Goal: Task Accomplishment & Management: Complete application form

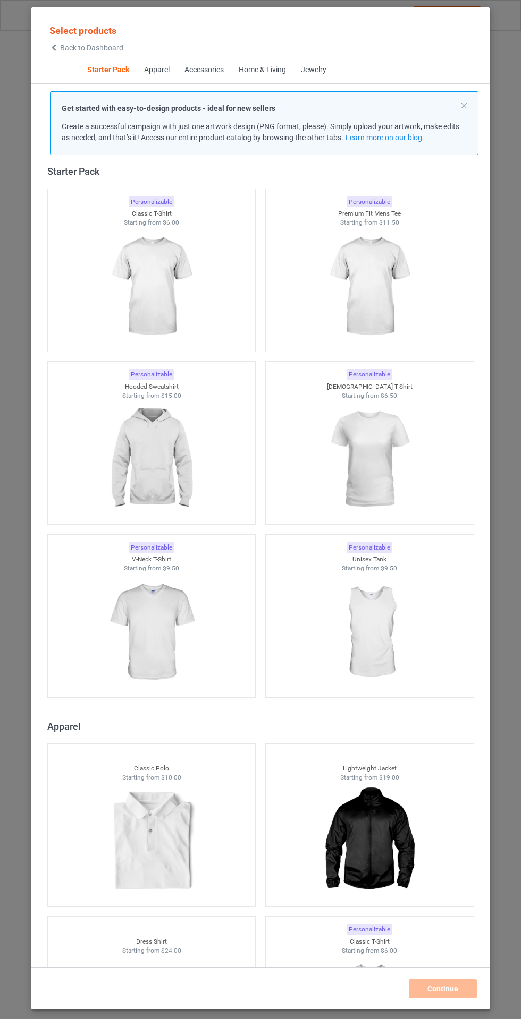
click at [152, 507] on img at bounding box center [151, 459] width 95 height 119
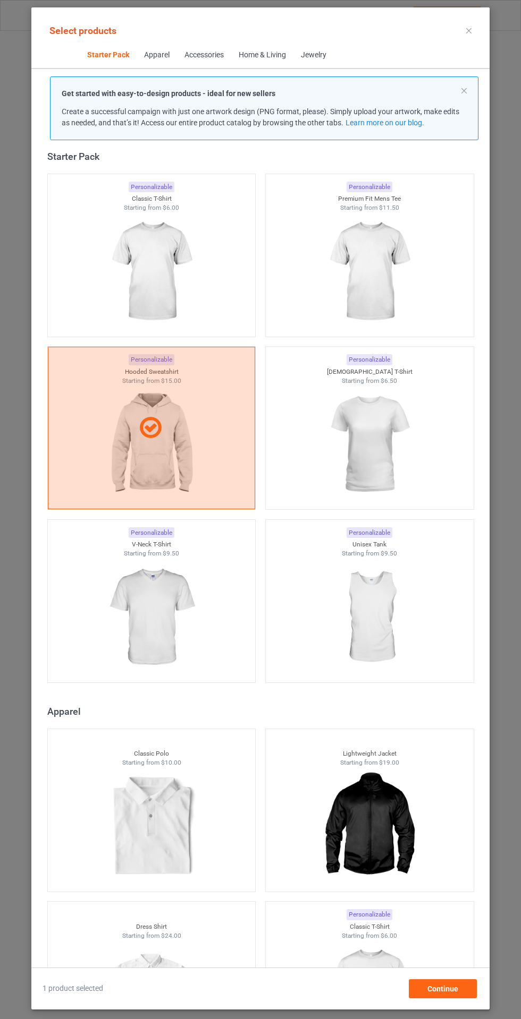
click at [133, 259] on img at bounding box center [151, 271] width 95 height 119
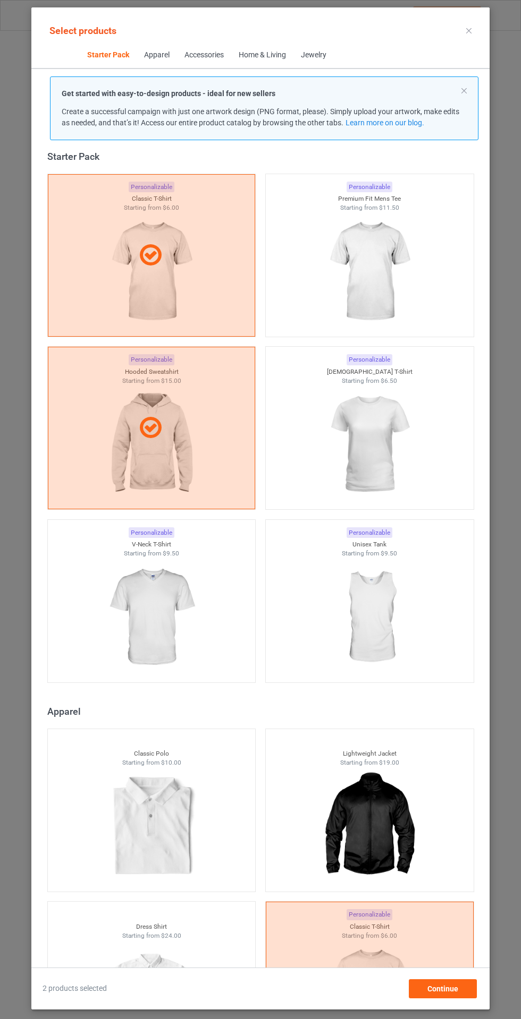
click at [163, 629] on img at bounding box center [151, 617] width 95 height 119
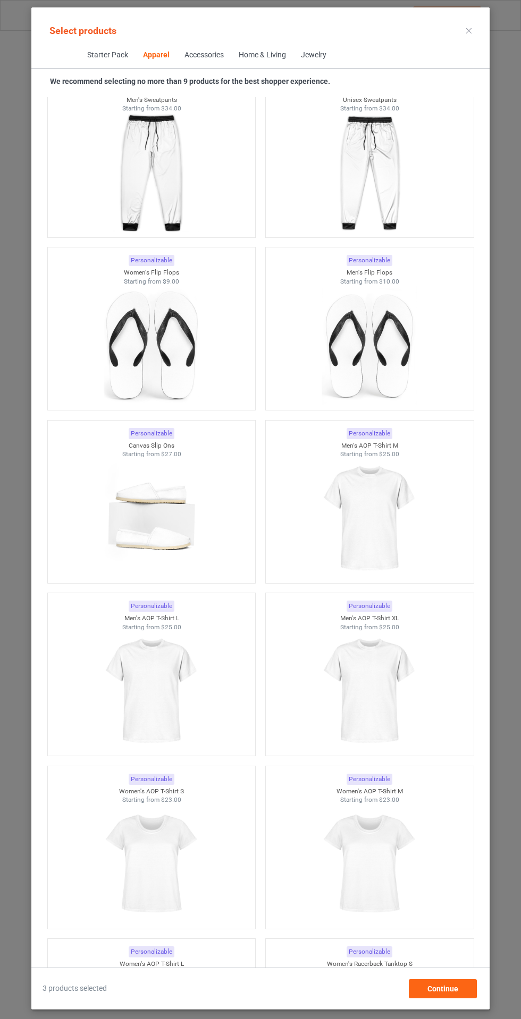
scroll to position [2862, 0]
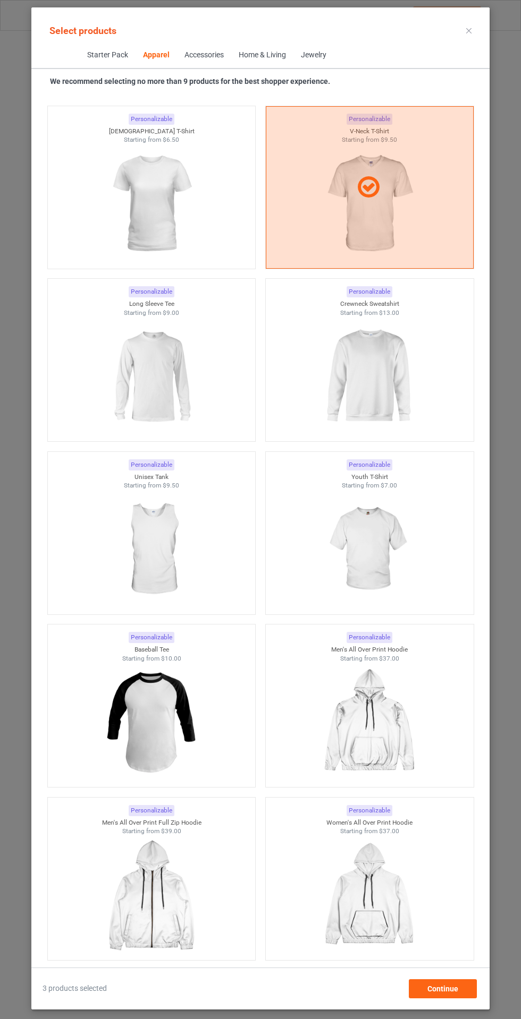
scroll to position [1101, 0]
click at [416, 559] on img at bounding box center [368, 550] width 95 height 119
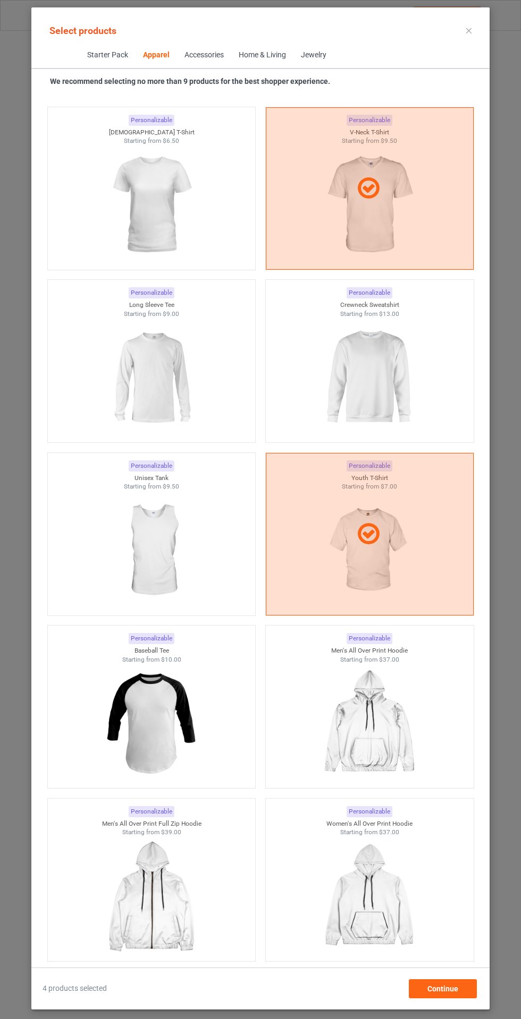
scroll to position [74, 0]
click at [462, 980] on div "4 products selected Continue" at bounding box center [260, 983] width 458 height 31
click at [450, 980] on div "4 products selected Continue" at bounding box center [260, 983] width 458 height 31
click at [456, 996] on div "Continue" at bounding box center [442, 988] width 68 height 19
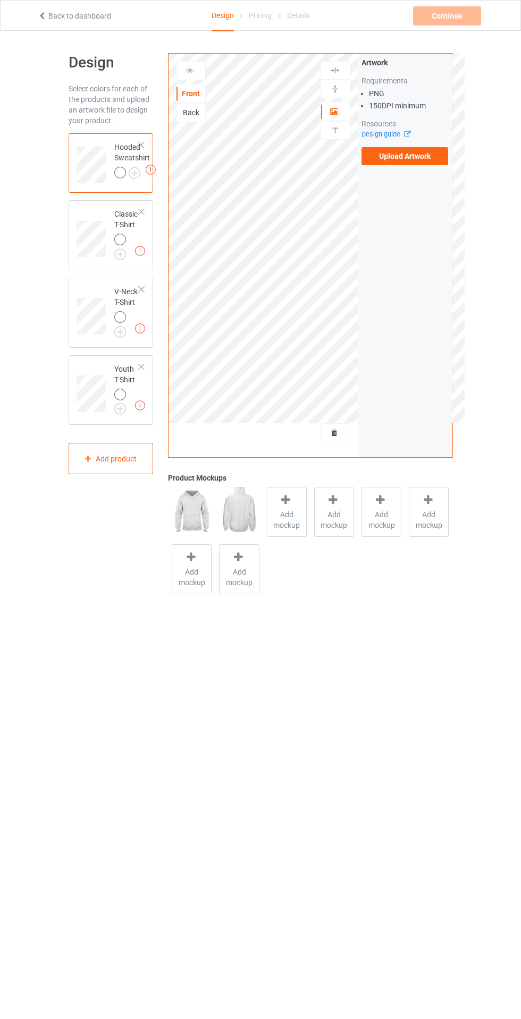
click at [0, 0] on img at bounding box center [0, 0] width 0 height 0
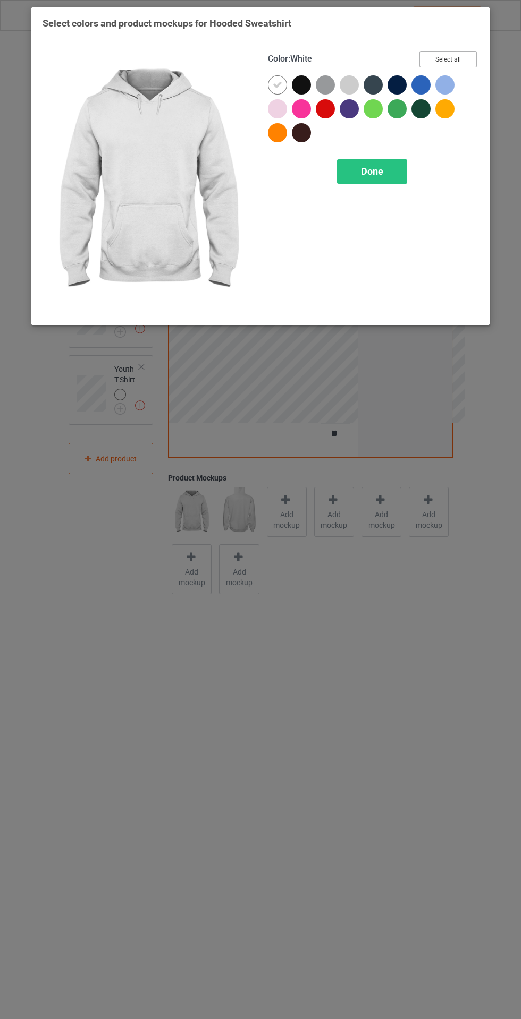
click at [467, 59] on button "Select all" at bounding box center [447, 59] width 57 height 16
click at [277, 84] on icon at bounding box center [277, 85] width 10 height 10
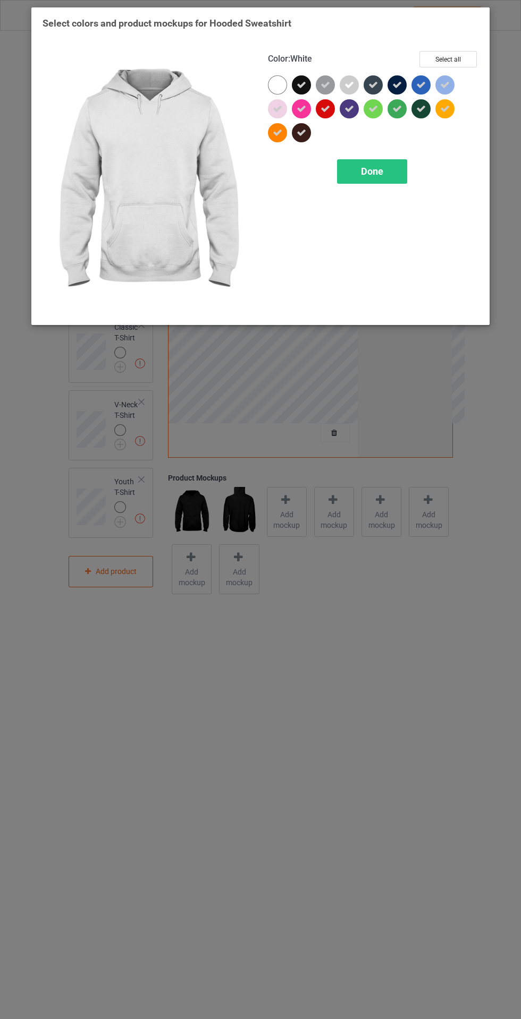
click at [396, 166] on div "Done" at bounding box center [372, 171] width 70 height 24
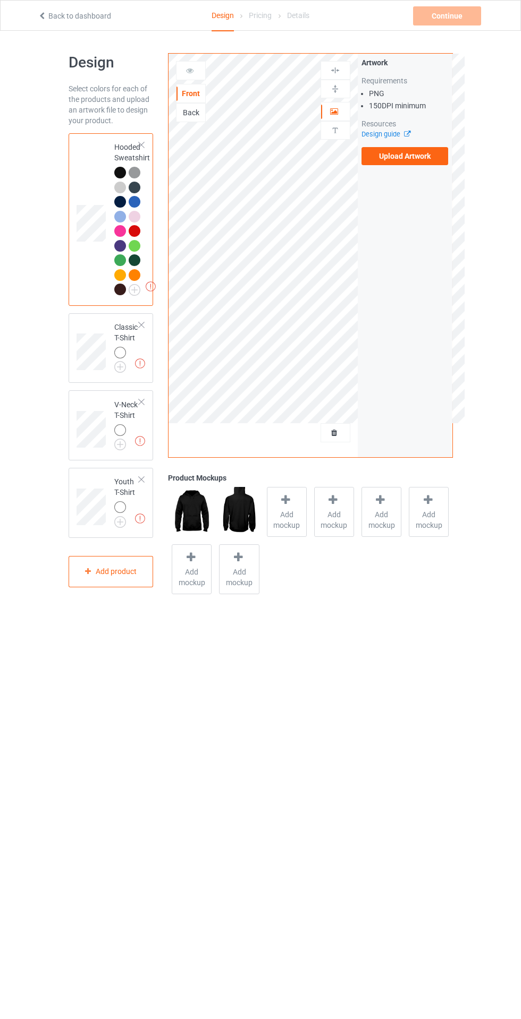
click at [289, 508] on div at bounding box center [286, 501] width 15 height 15
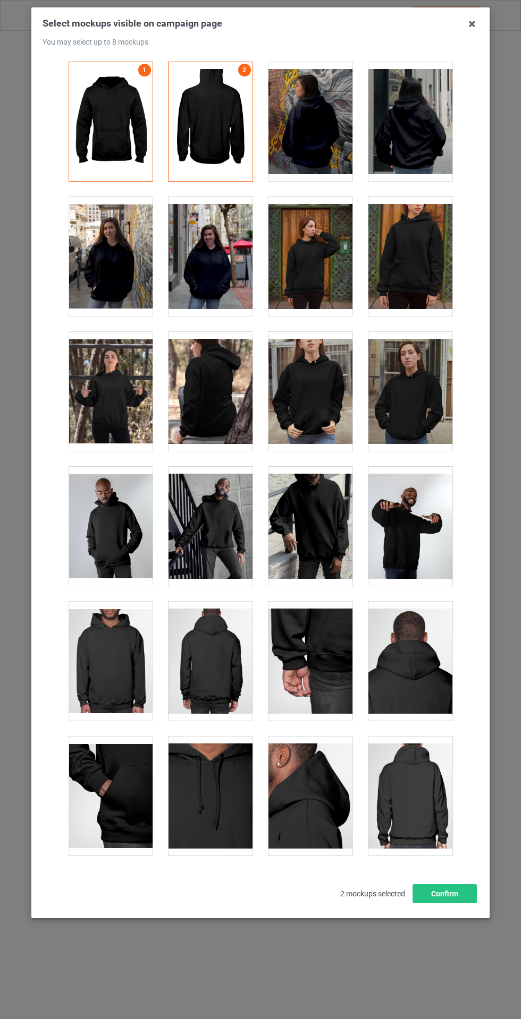
click at [229, 269] on div at bounding box center [210, 256] width 84 height 119
click at [134, 268] on div at bounding box center [111, 256] width 84 height 119
click at [323, 265] on div at bounding box center [310, 256] width 84 height 119
click at [455, 903] on button "Confirm" at bounding box center [444, 893] width 64 height 19
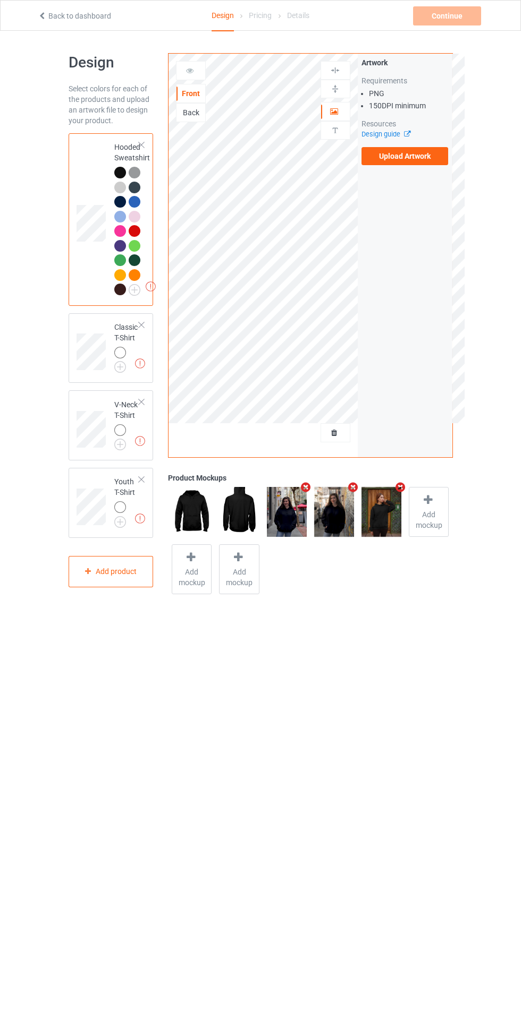
click at [0, 0] on img at bounding box center [0, 0] width 0 height 0
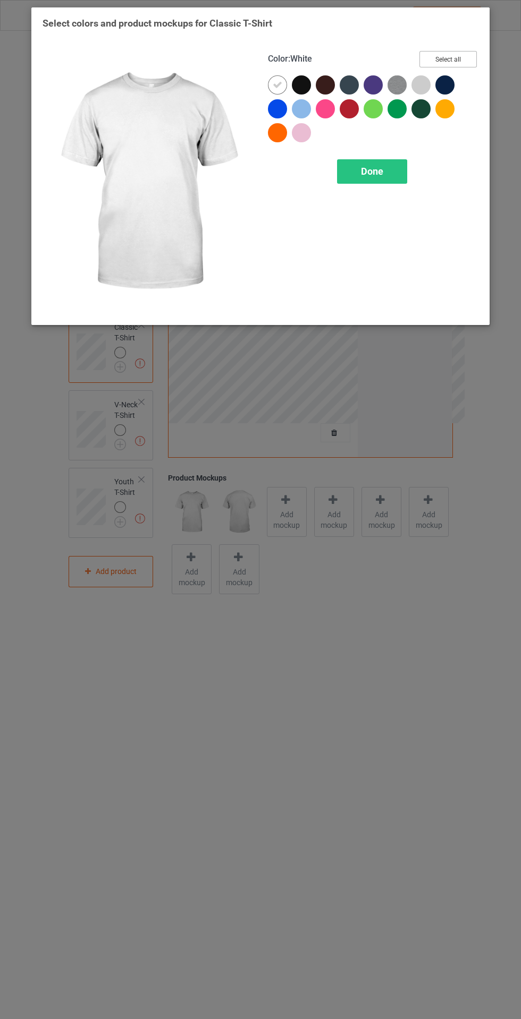
click at [467, 55] on button "Select all" at bounding box center [447, 59] width 57 height 16
click at [277, 84] on icon at bounding box center [277, 85] width 10 height 10
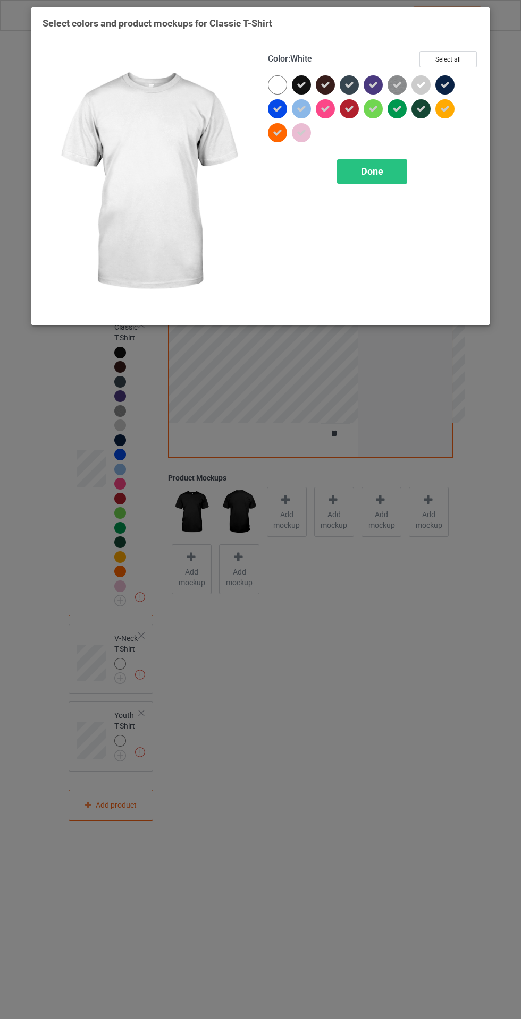
click at [387, 163] on div "Done" at bounding box center [372, 171] width 70 height 24
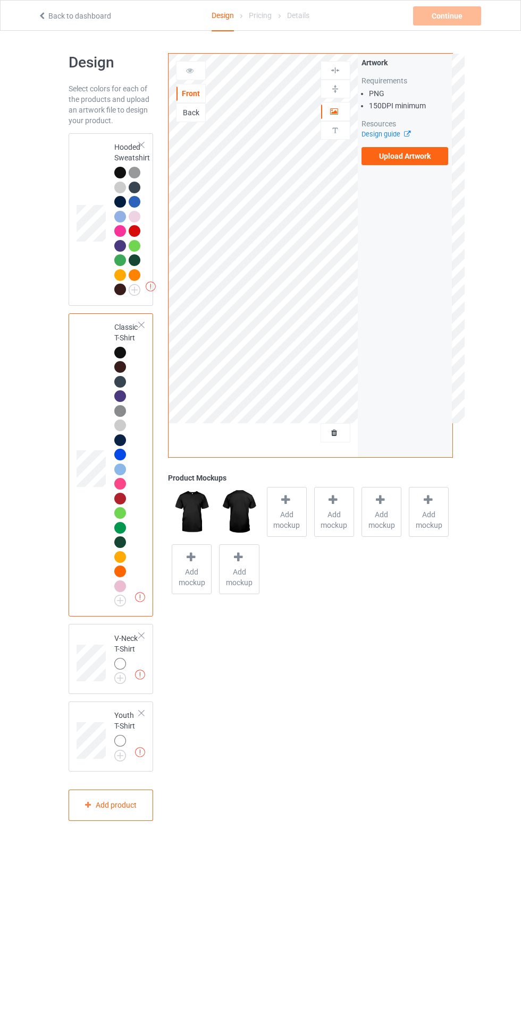
click at [291, 507] on div at bounding box center [286, 501] width 15 height 15
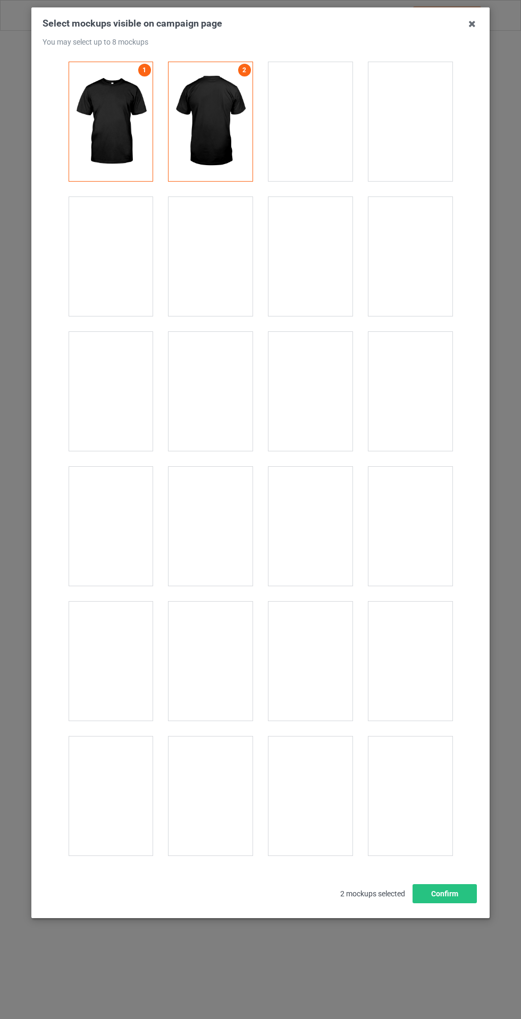
click at [414, 909] on div at bounding box center [410, 931] width 84 height 119
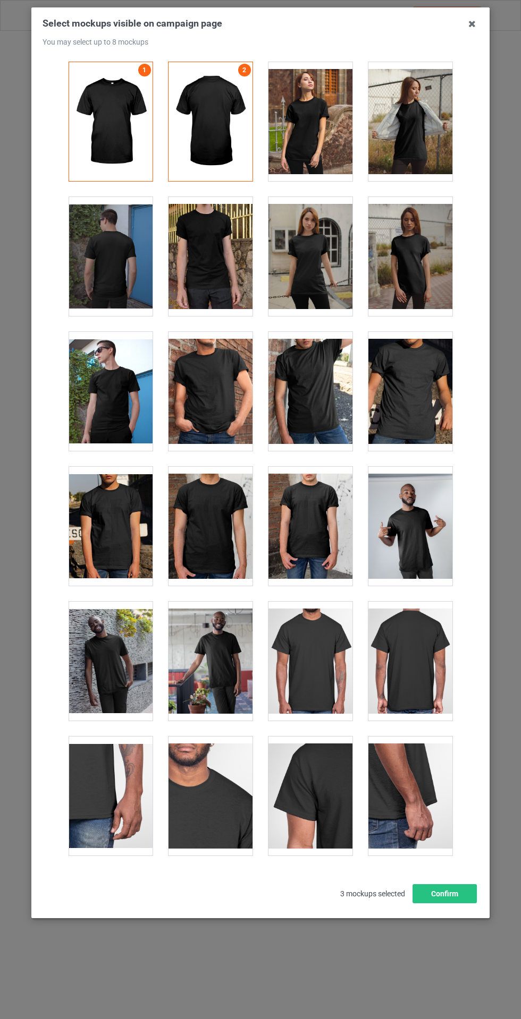
click at [312, 893] on div at bounding box center [310, 931] width 84 height 119
click at [225, 887] on div at bounding box center [210, 931] width 84 height 119
click at [461, 903] on button "Confirm" at bounding box center [444, 893] width 64 height 19
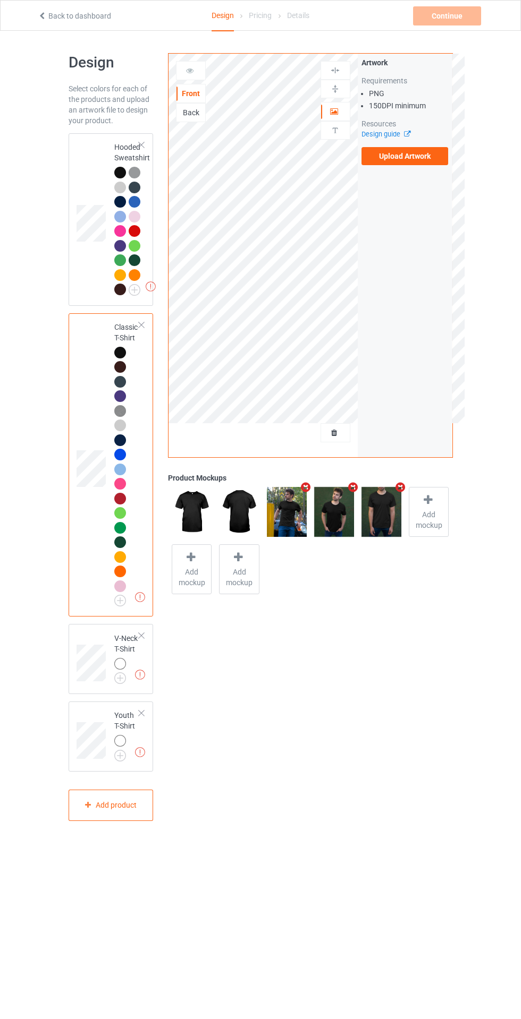
click at [0, 0] on img at bounding box center [0, 0] width 0 height 0
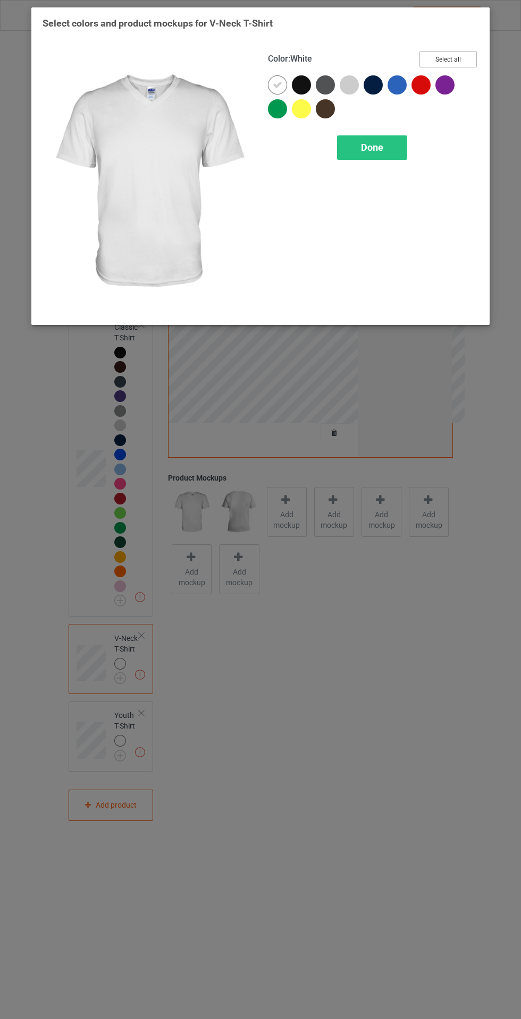
click at [467, 52] on button "Select all" at bounding box center [447, 59] width 57 height 16
click at [275, 86] on icon at bounding box center [277, 85] width 10 height 10
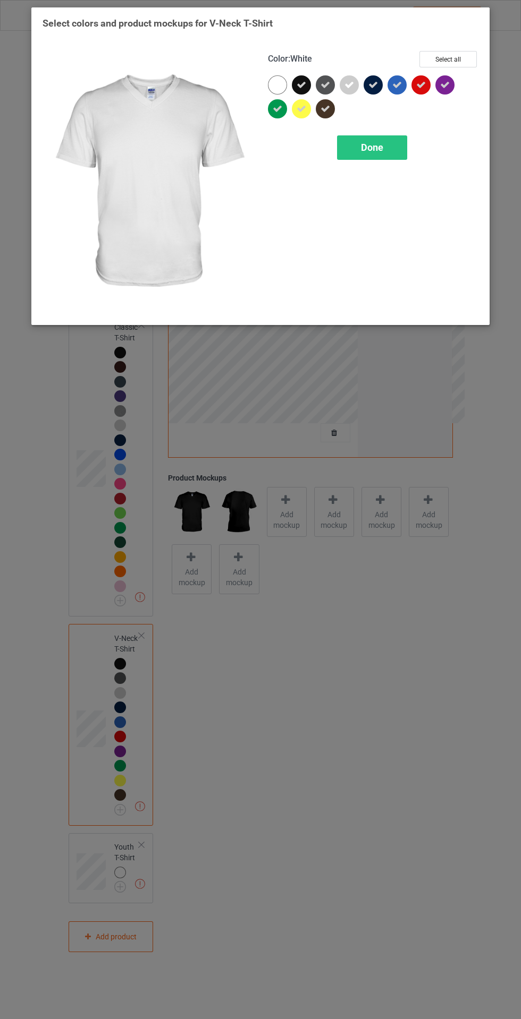
click at [403, 148] on div "Done" at bounding box center [372, 147] width 70 height 24
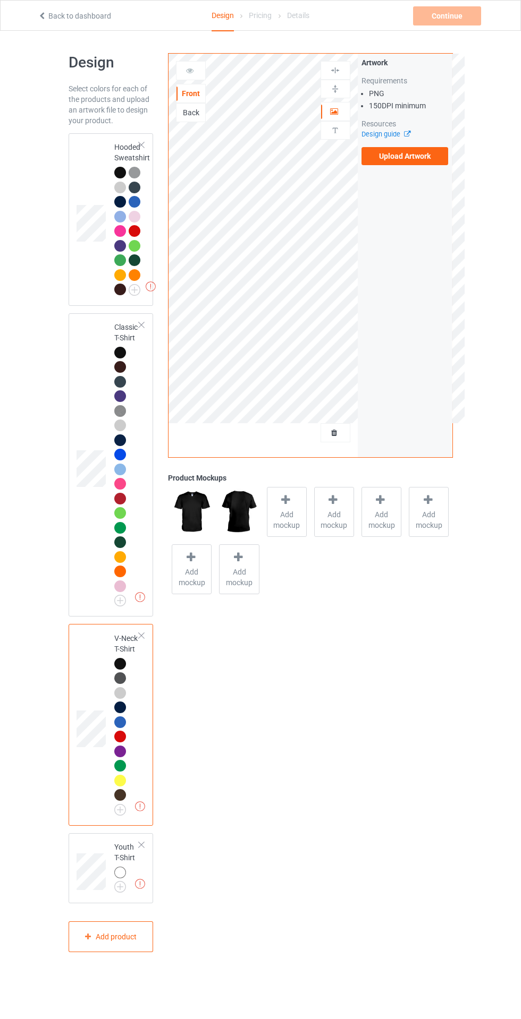
click at [292, 518] on span "Add mockup" at bounding box center [286, 519] width 39 height 21
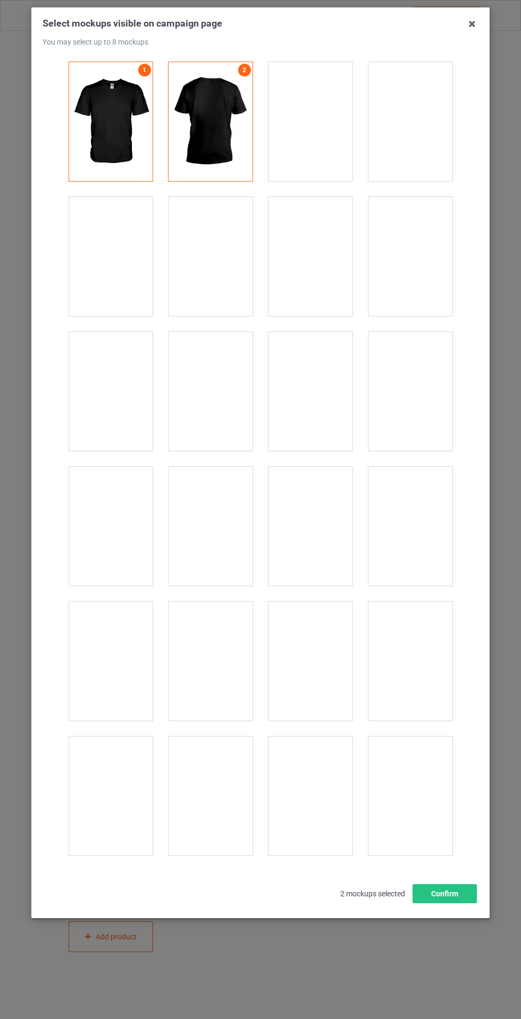
click at [425, 907] on div at bounding box center [410, 931] width 84 height 119
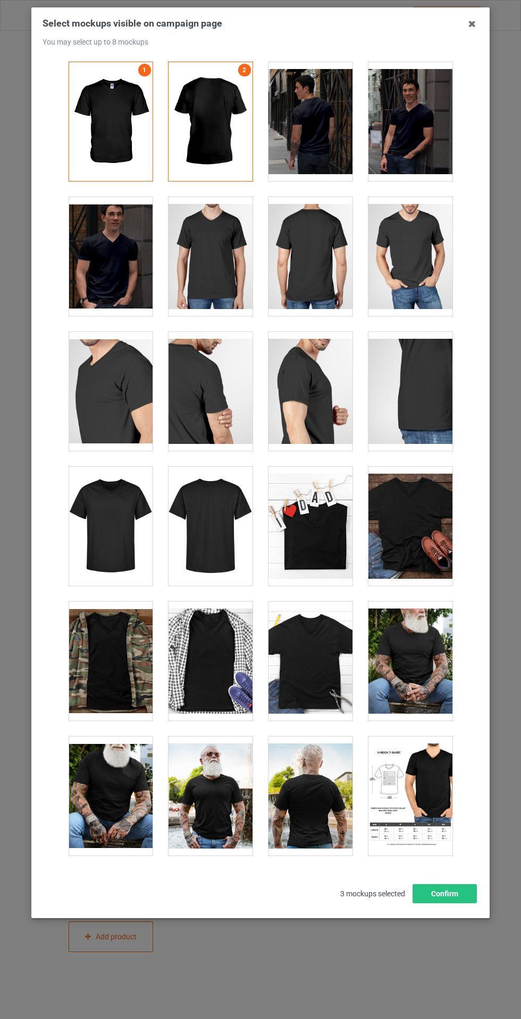
click at [314, 913] on div at bounding box center [310, 931] width 84 height 119
click at [229, 898] on div at bounding box center [210, 931] width 84 height 119
click at [458, 903] on button "Confirm" at bounding box center [444, 893] width 64 height 19
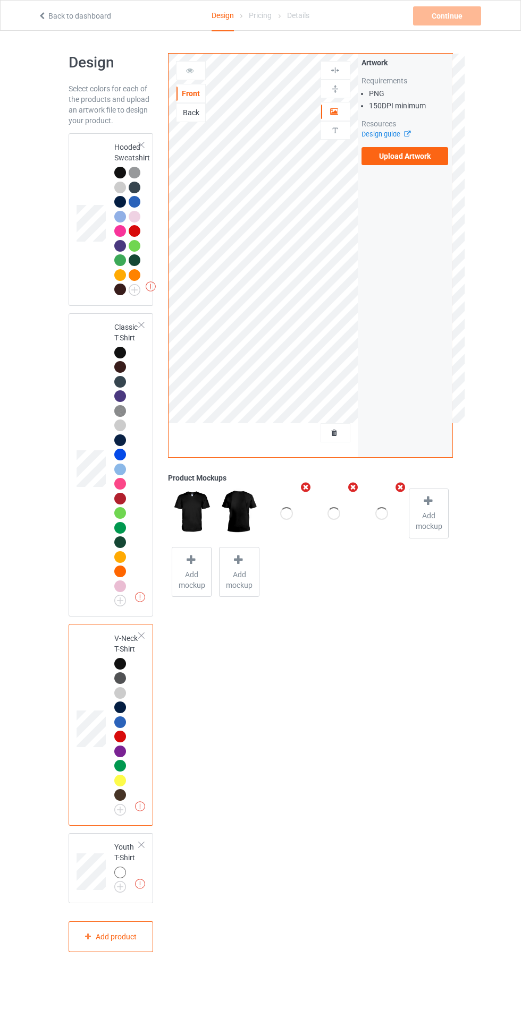
click at [122, 876] on div at bounding box center [120, 873] width 12 height 12
click at [0, 0] on img at bounding box center [0, 0] width 0 height 0
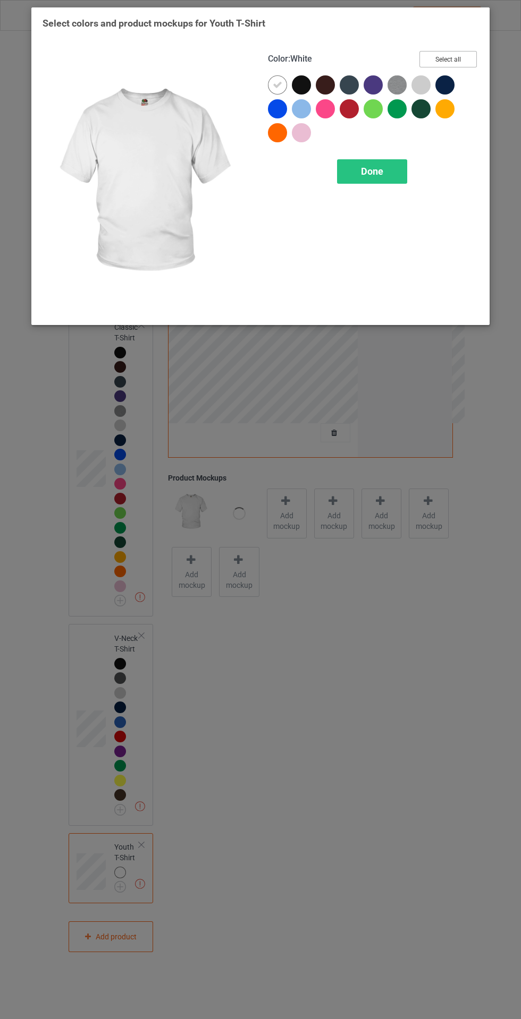
click at [470, 59] on button "Select all" at bounding box center [447, 59] width 57 height 16
click at [278, 87] on icon at bounding box center [277, 85] width 10 height 10
click at [388, 166] on div "Done" at bounding box center [372, 171] width 70 height 24
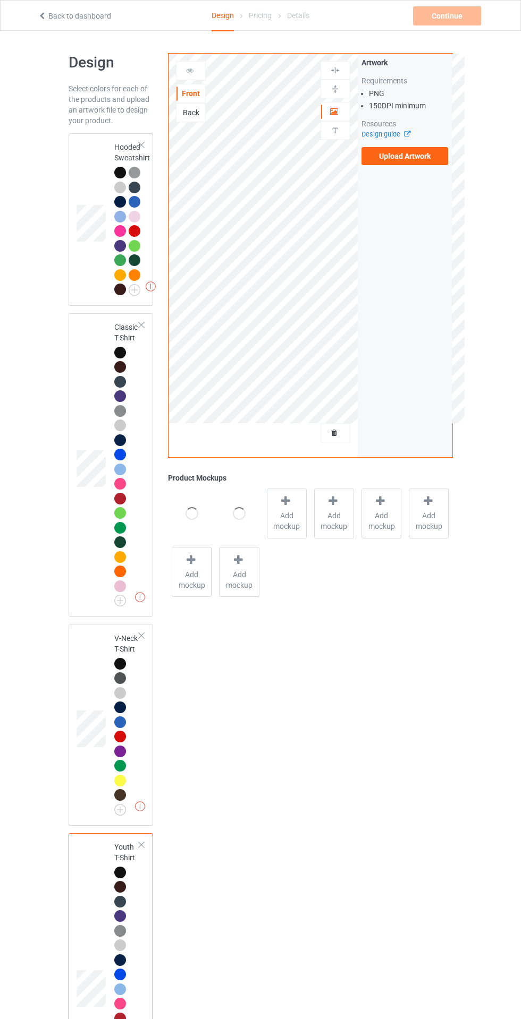
click at [291, 500] on icon at bounding box center [285, 501] width 13 height 11
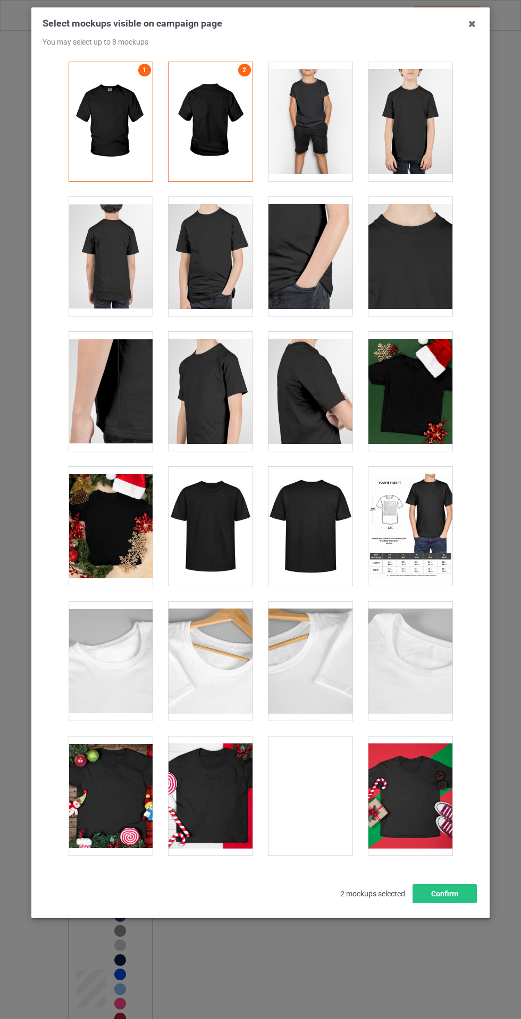
click at [130, 529] on div at bounding box center [111, 526] width 84 height 119
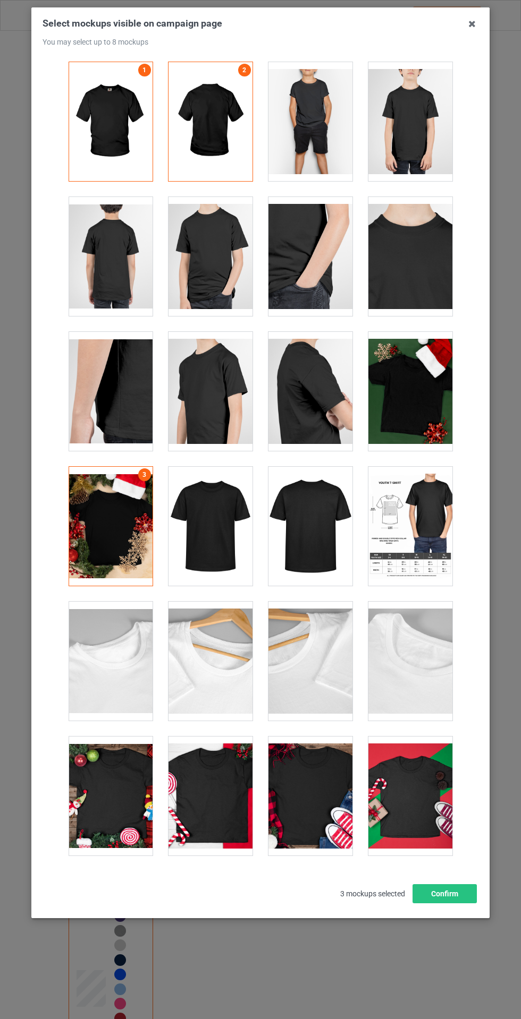
scroll to position [66, 0]
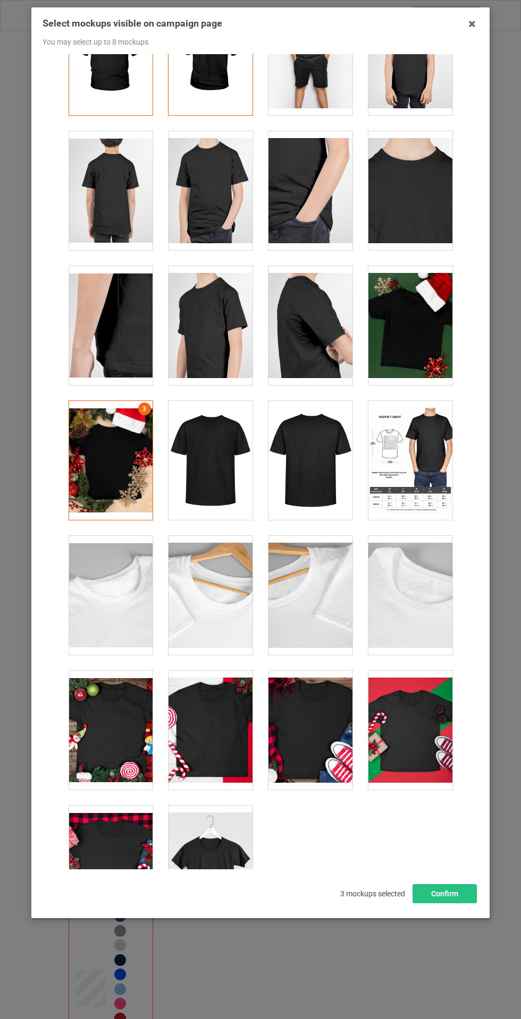
click at [428, 725] on div at bounding box center [410, 730] width 84 height 119
click at [223, 873] on div at bounding box center [210, 865] width 84 height 119
click at [456, 903] on button "Confirm" at bounding box center [444, 893] width 64 height 19
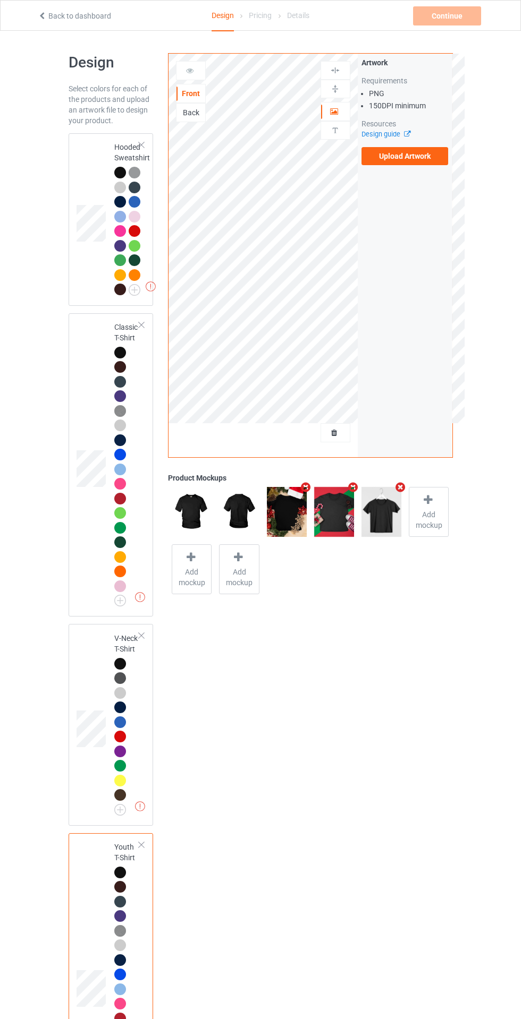
click at [406, 158] on label "Upload Artwork" at bounding box center [404, 156] width 87 height 18
click at [0, 0] on input "Upload Artwork" at bounding box center [0, 0] width 0 height 0
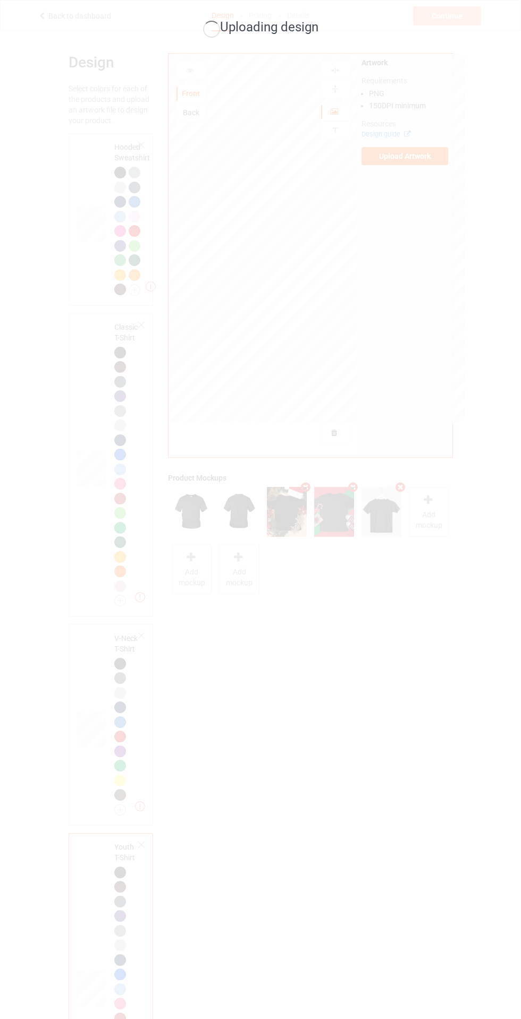
click at [300, 826] on div "Uploading design" at bounding box center [260, 509] width 521 height 1019
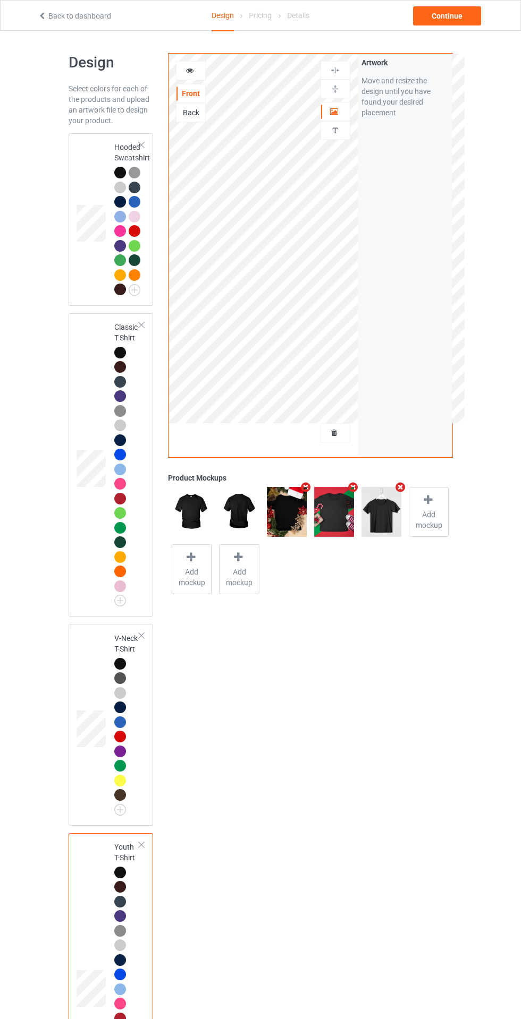
click at [201, 120] on div "Back" at bounding box center [191, 112] width 30 height 19
click at [204, 110] on div "Back" at bounding box center [190, 112] width 29 height 11
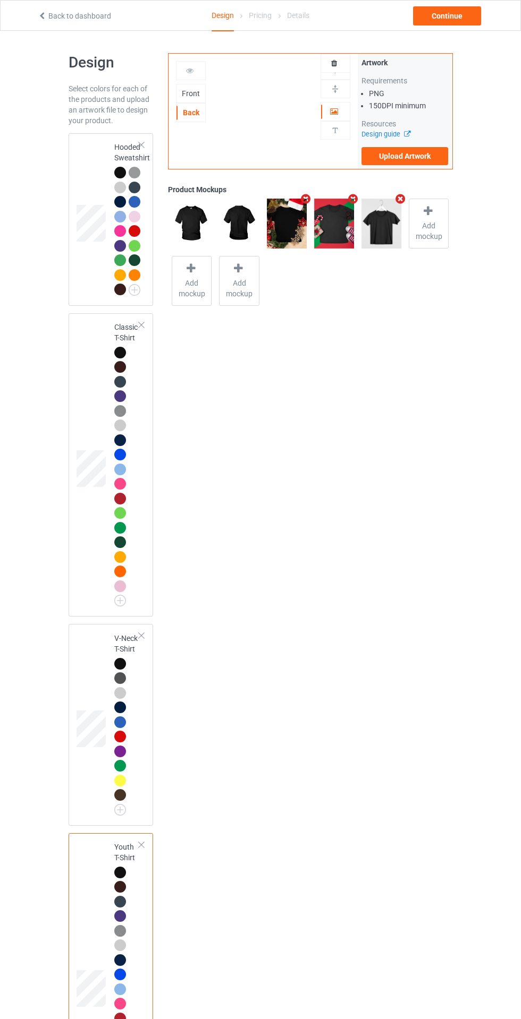
click at [432, 153] on label "Upload Artwork" at bounding box center [404, 156] width 87 height 18
click at [0, 0] on input "Upload Artwork" at bounding box center [0, 0] width 0 height 0
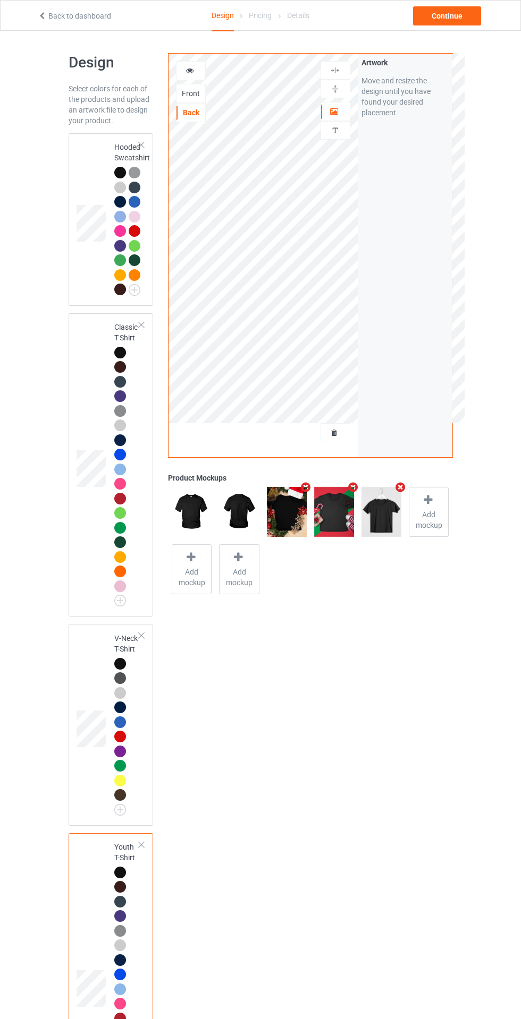
click at [439, 511] on span "Add mockup" at bounding box center [428, 519] width 39 height 21
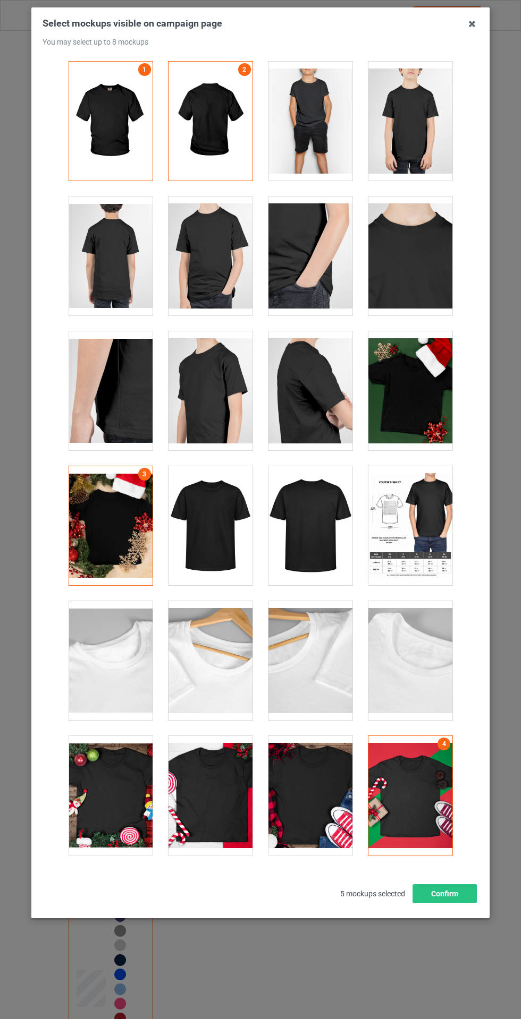
scroll to position [2, 0]
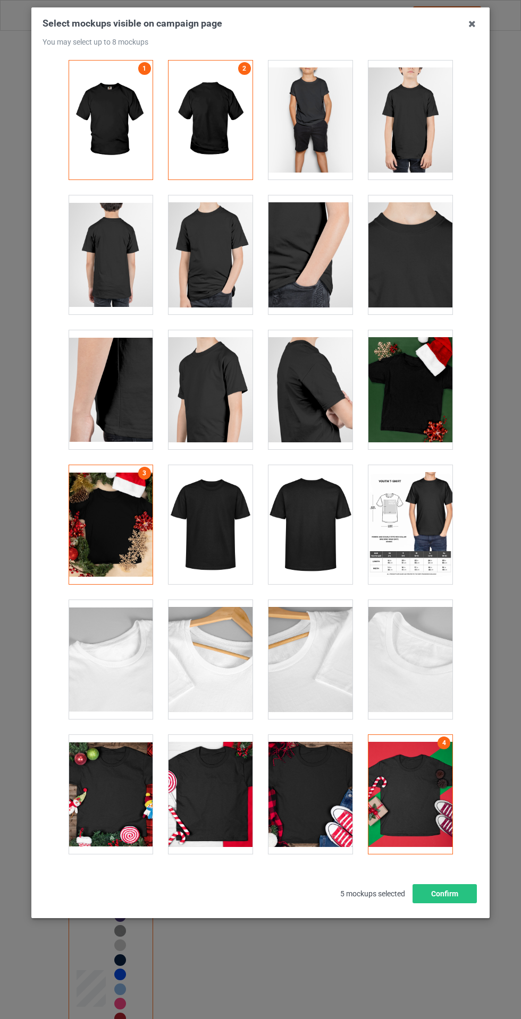
click at [129, 249] on div at bounding box center [111, 254] width 84 height 119
click at [457, 903] on button "Confirm" at bounding box center [444, 893] width 64 height 19
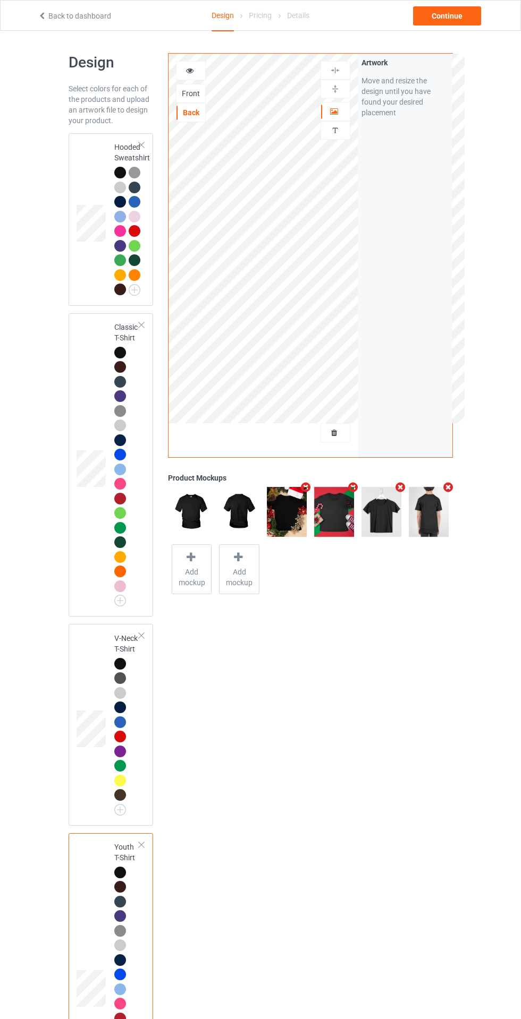
click at [0, 0] on img at bounding box center [0, 0] width 0 height 0
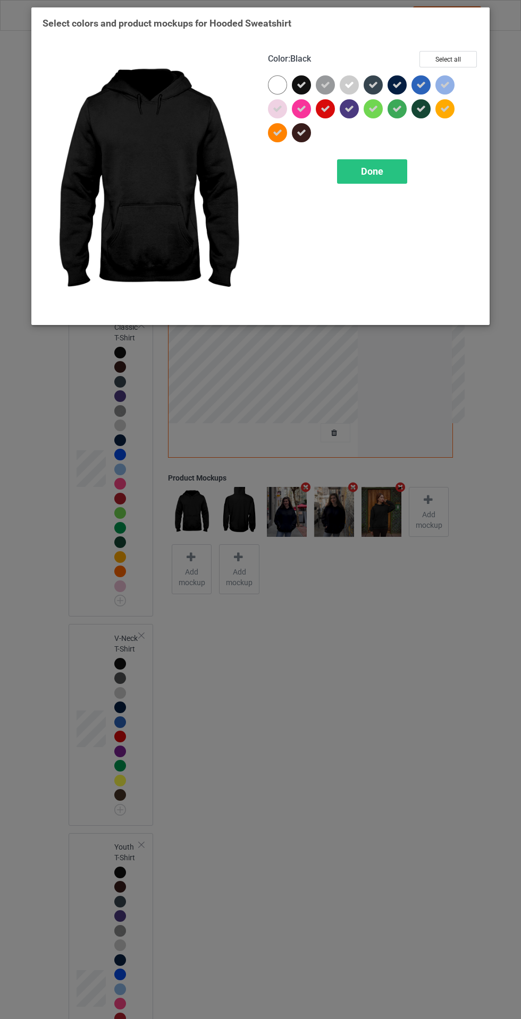
click at [386, 177] on div "Done" at bounding box center [372, 171] width 70 height 24
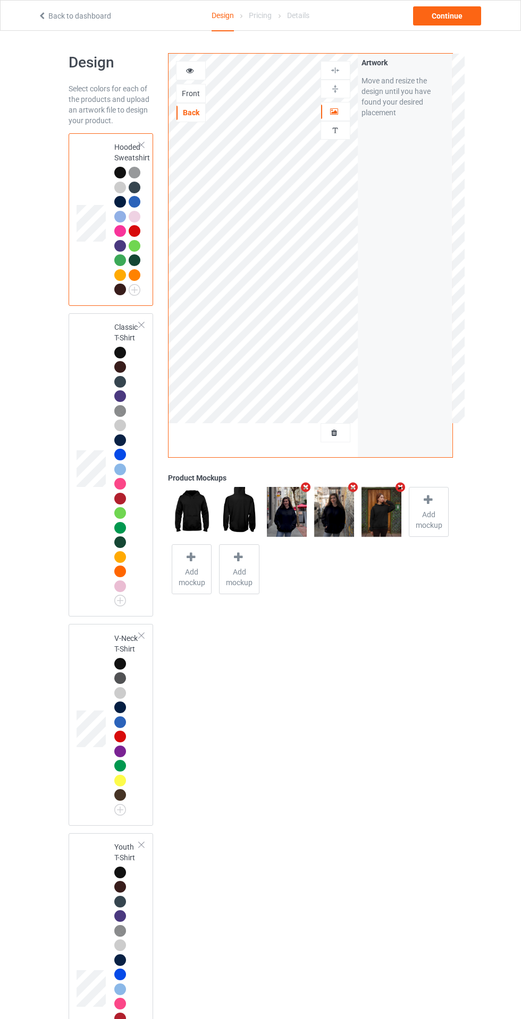
click at [428, 524] on span "Add mockup" at bounding box center [428, 519] width 39 height 21
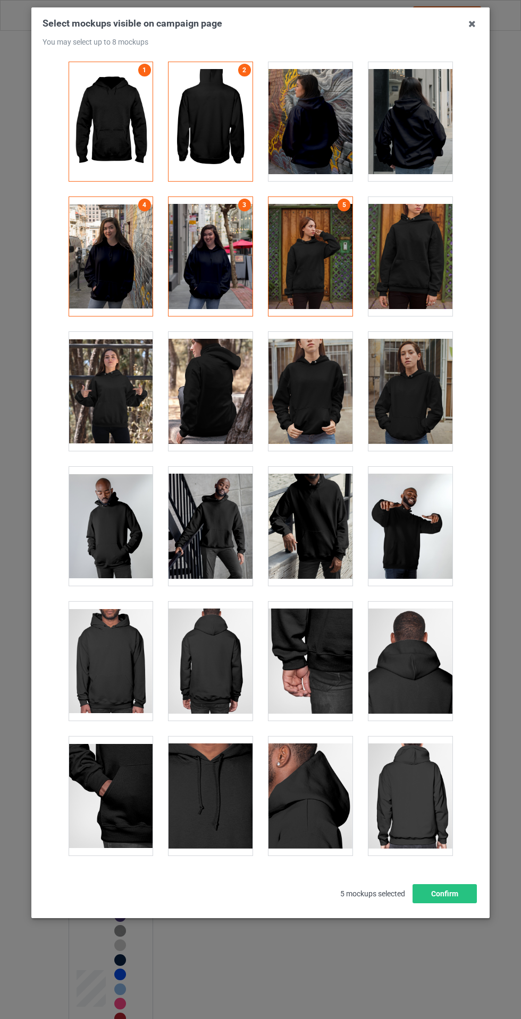
click at [333, 113] on div at bounding box center [310, 121] width 84 height 119
click at [418, 126] on div at bounding box center [410, 121] width 84 height 119
click at [457, 903] on button "Confirm" at bounding box center [444, 893] width 64 height 19
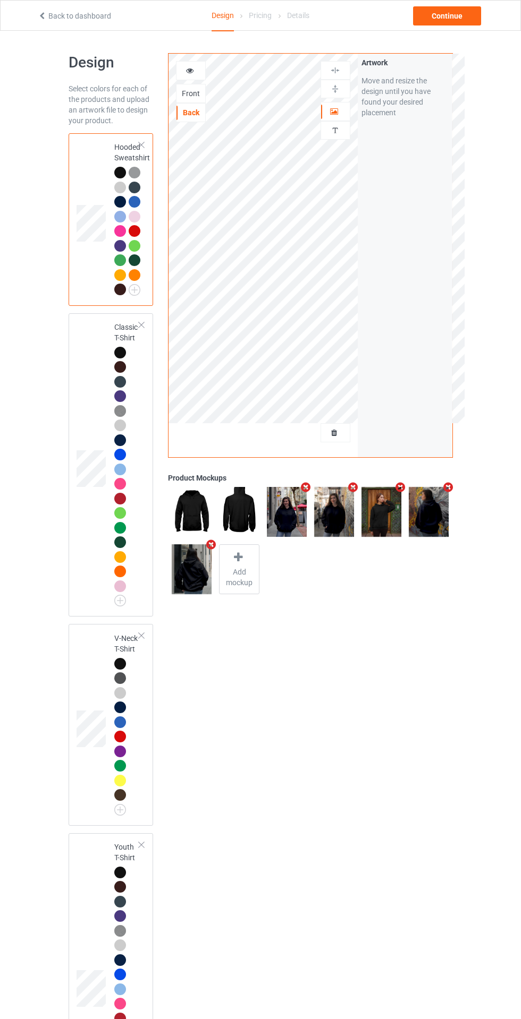
click at [89, 422] on td at bounding box center [92, 465] width 32 height 295
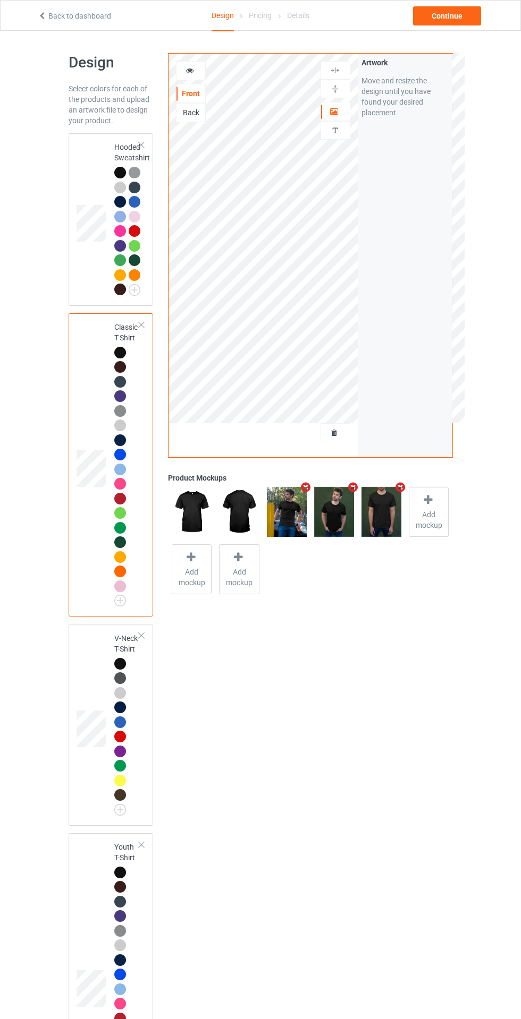
click at [429, 510] on span "Add mockup" at bounding box center [428, 519] width 39 height 21
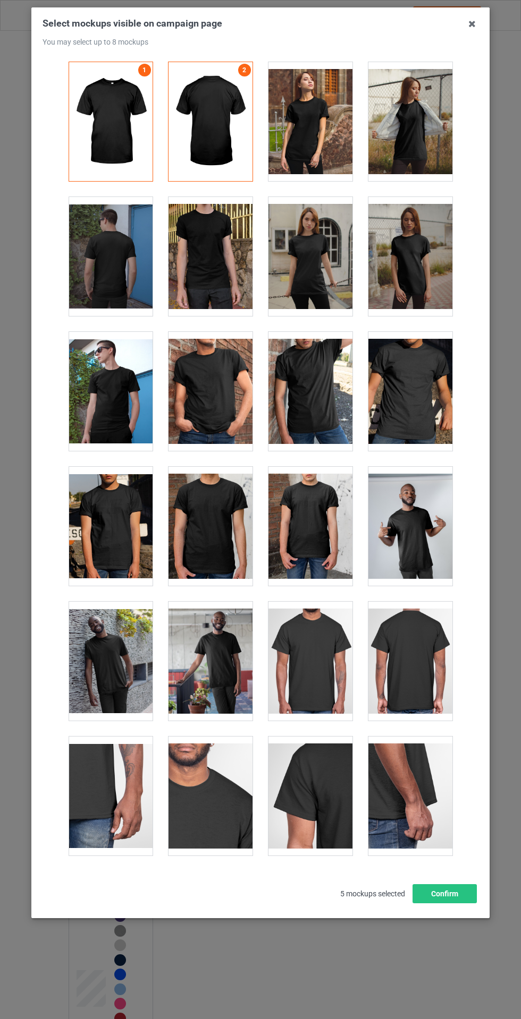
click at [214, 258] on div at bounding box center [210, 256] width 84 height 119
click at [118, 252] on div at bounding box center [111, 256] width 84 height 119
click at [229, 250] on div at bounding box center [210, 256] width 84 height 119
click at [458, 903] on button "Confirm" at bounding box center [444, 893] width 64 height 19
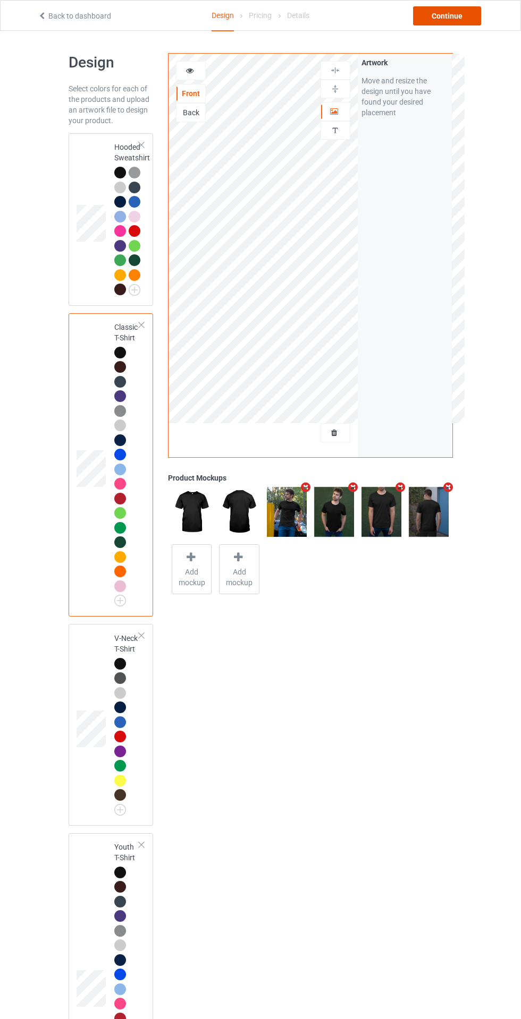
click at [462, 21] on div "Continue" at bounding box center [447, 15] width 68 height 19
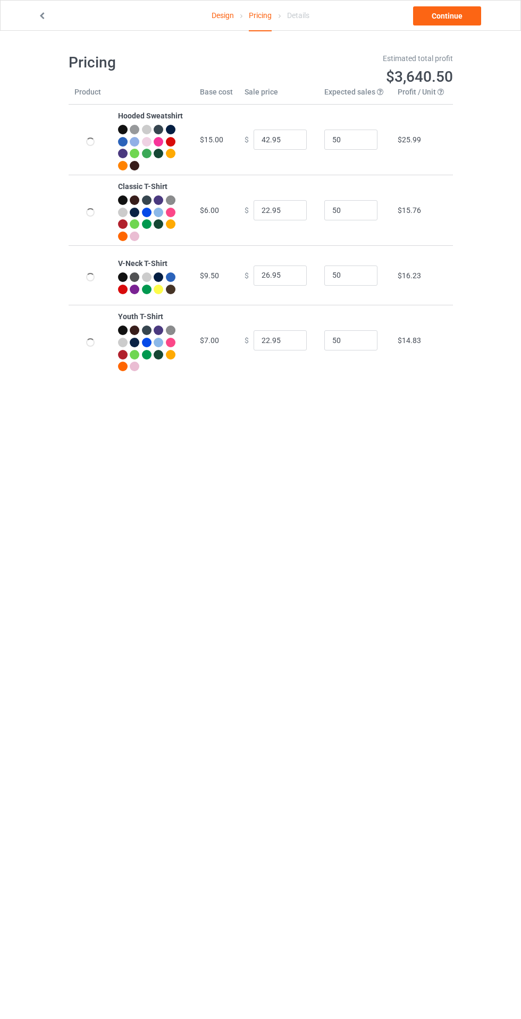
type input "46.95"
type input "26.95"
type input "30.95"
type input "26.95"
click at [270, 206] on input "26.95" at bounding box center [279, 210] width 53 height 20
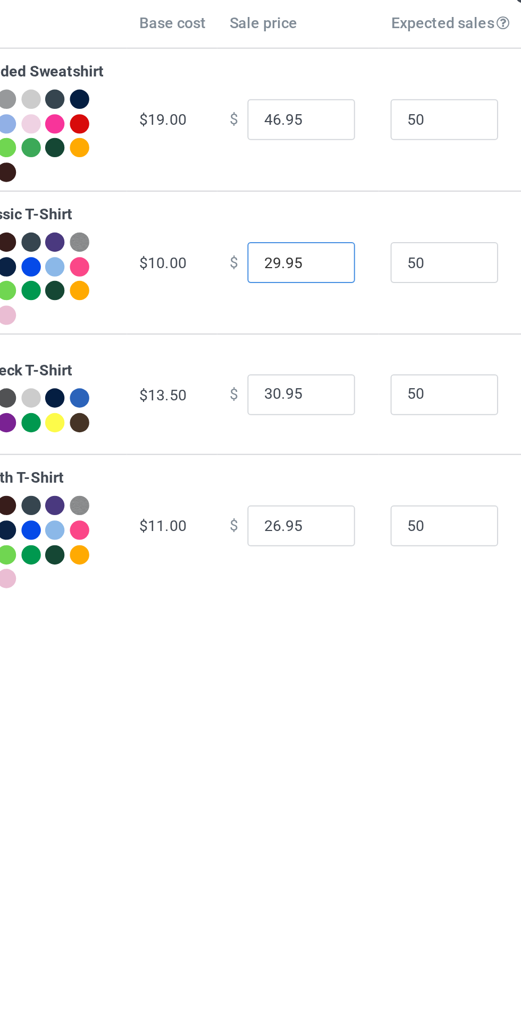
type input "29.95"
click at [262, 337] on input "26.95" at bounding box center [279, 340] width 53 height 20
type input "29.95"
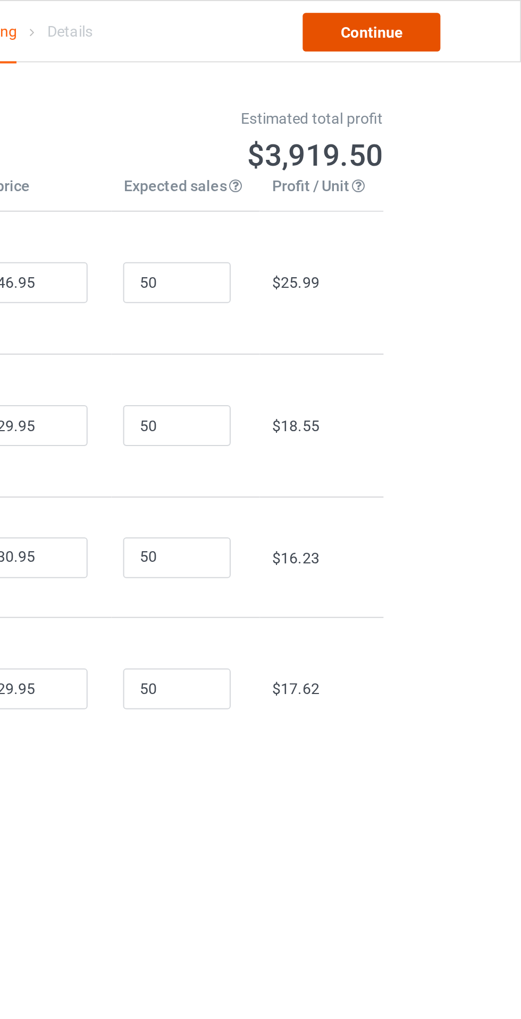
click at [464, 15] on link "Continue" at bounding box center [447, 15] width 68 height 19
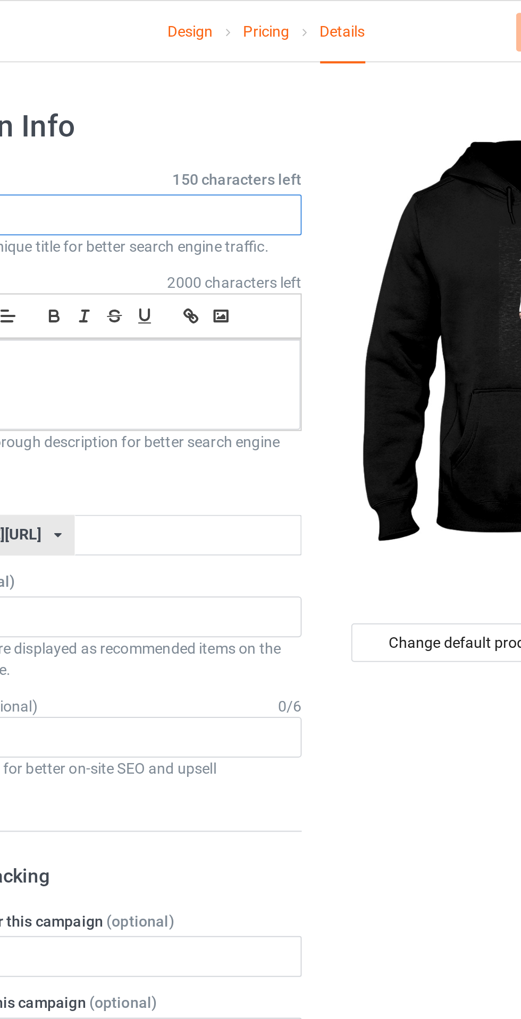
click at [216, 104] on input "text" at bounding box center [173, 106] width 209 height 20
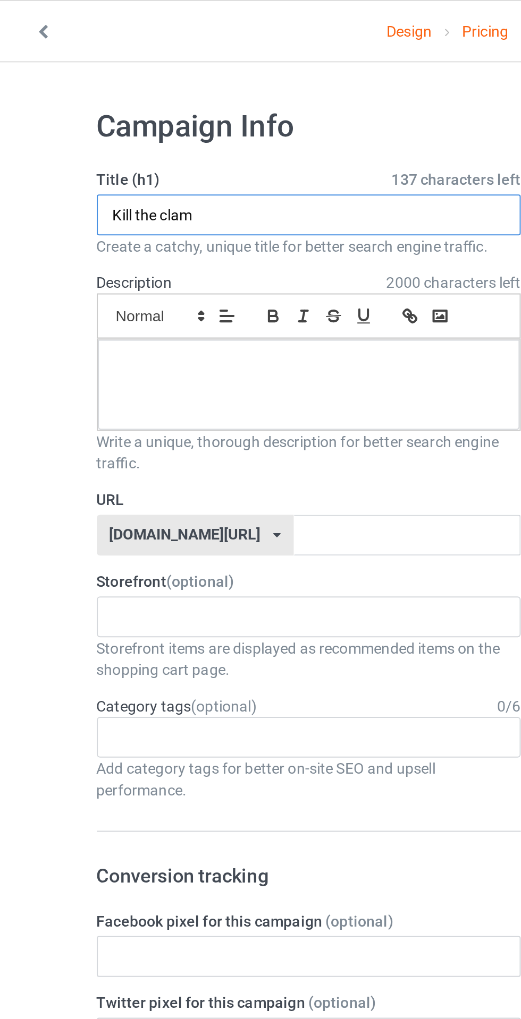
click at [145, 103] on input "Kill the clam" at bounding box center [173, 106] width 209 height 20
click at [101, 109] on input "Kill the clan" at bounding box center [173, 106] width 209 height 20
click at [100, 109] on input "Kill the clan" at bounding box center [173, 106] width 209 height 20
click at [106, 103] on input "Kill the clan" at bounding box center [173, 106] width 209 height 20
type input "Kill the klan"
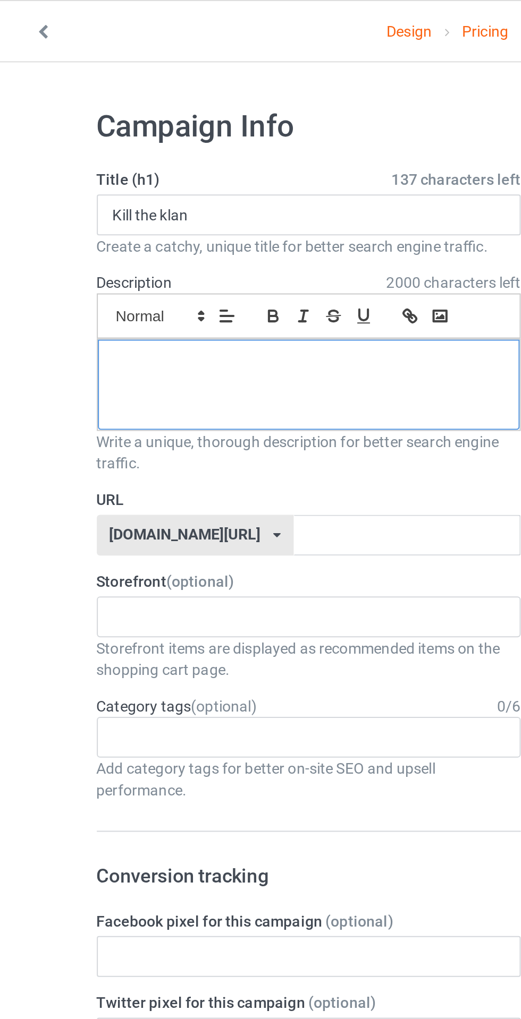
click at [216, 210] on div at bounding box center [173, 190] width 208 height 45
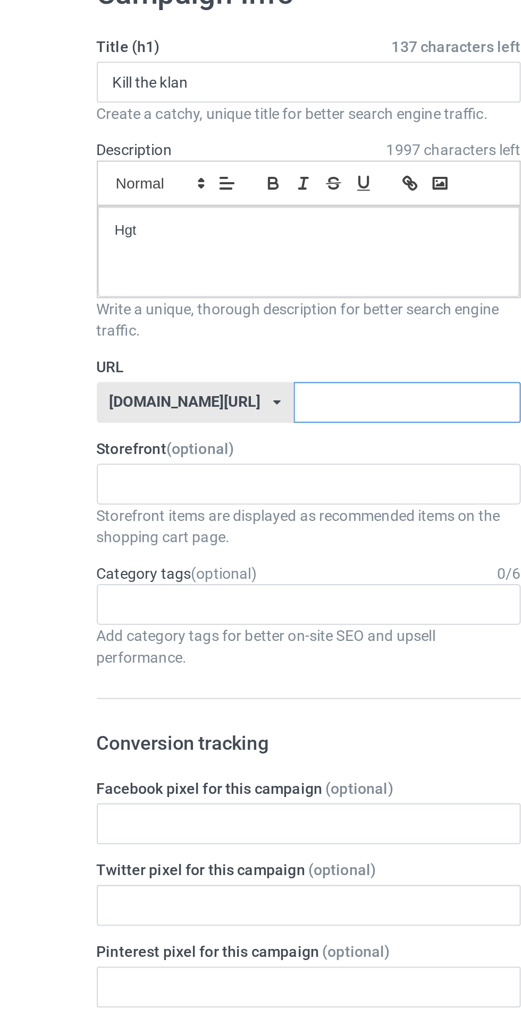
click at [183, 263] on input "text" at bounding box center [222, 264] width 112 height 20
type input "Klan"
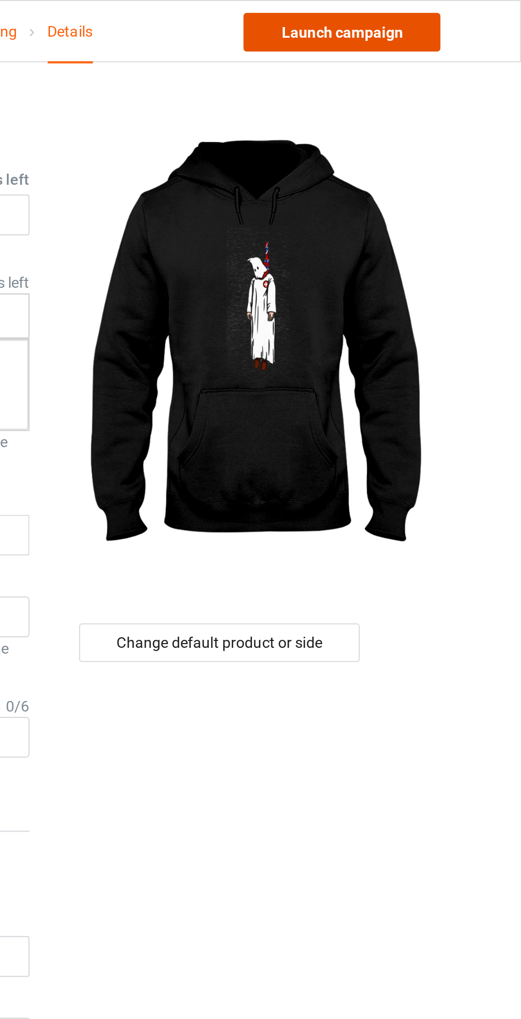
click at [447, 24] on link "Launch campaign" at bounding box center [431, 15] width 97 height 19
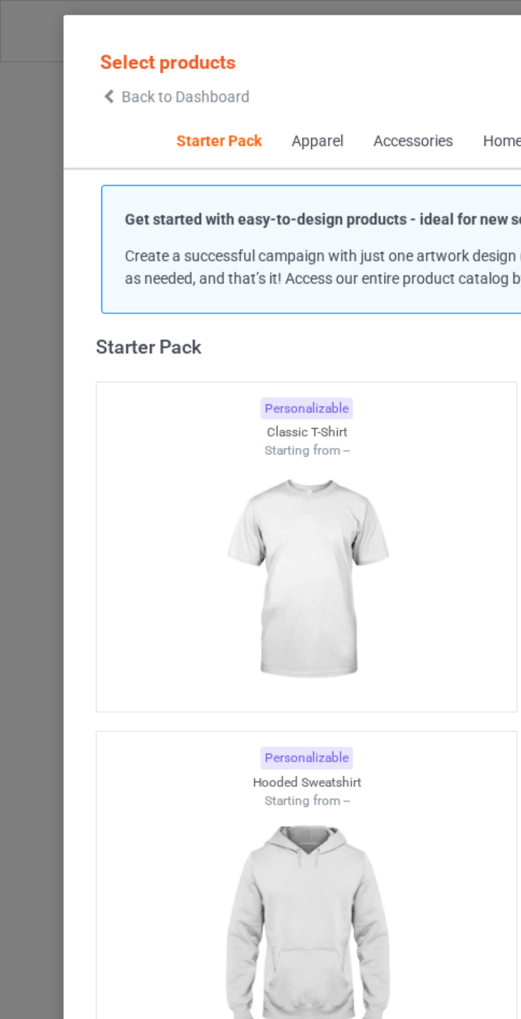
click at [176, 295] on img at bounding box center [151, 286] width 95 height 119
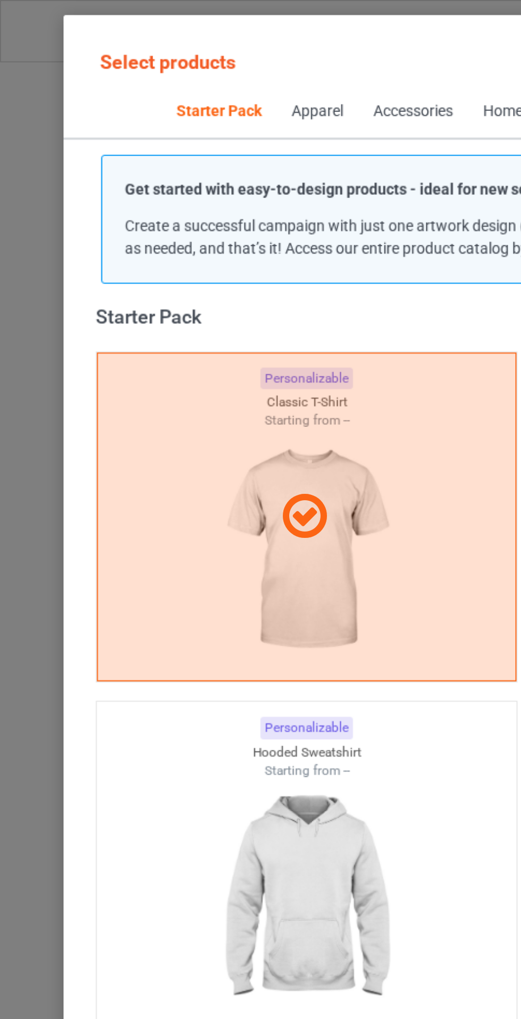
click at [158, 434] on img at bounding box center [151, 444] width 95 height 119
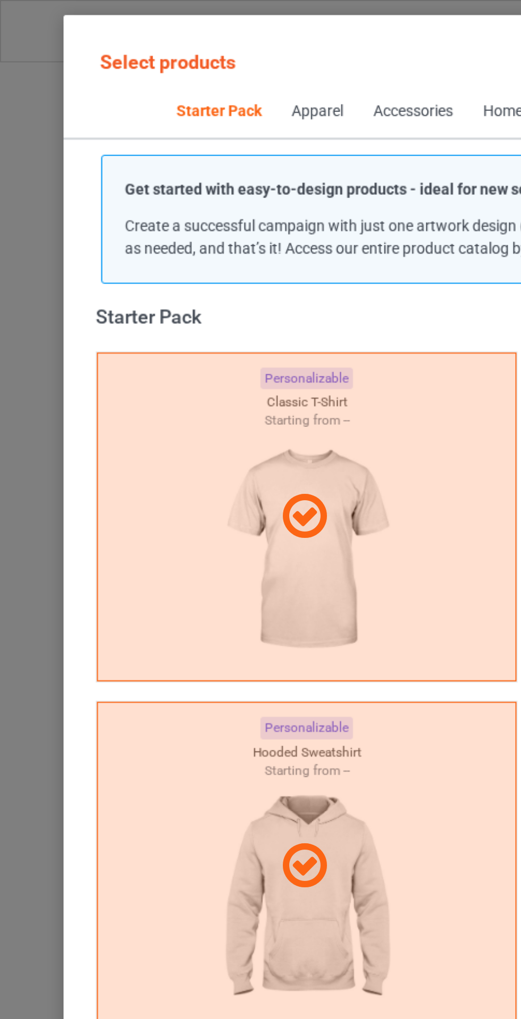
click at [116, 282] on div at bounding box center [152, 255] width 208 height 163
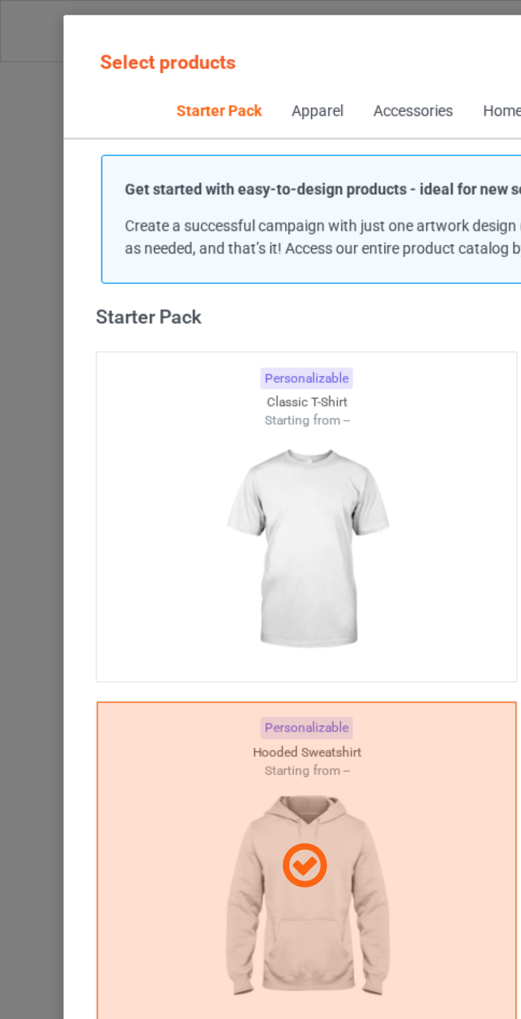
click at [112, 289] on img at bounding box center [151, 271] width 95 height 119
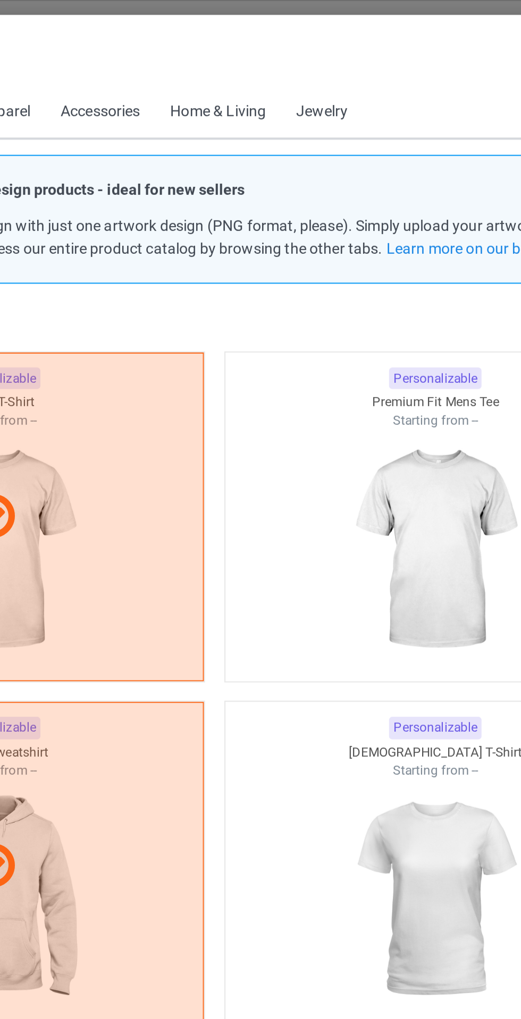
click at [373, 279] on img at bounding box center [368, 271] width 95 height 119
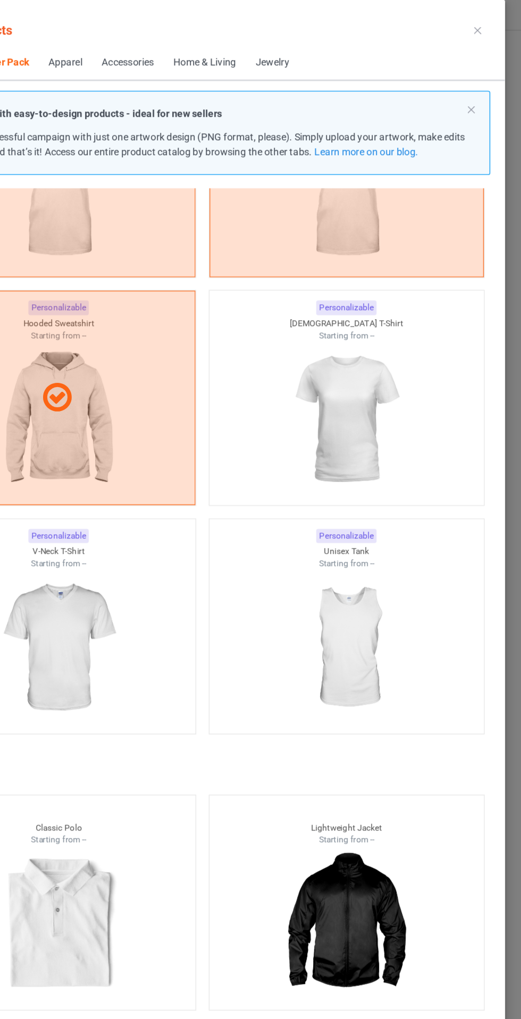
scroll to position [134, 0]
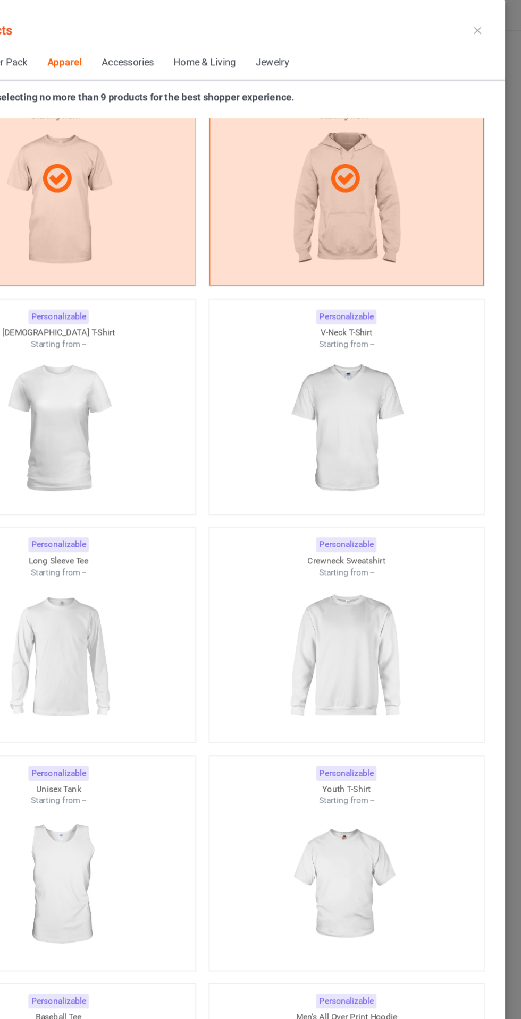
scroll to position [985, 0]
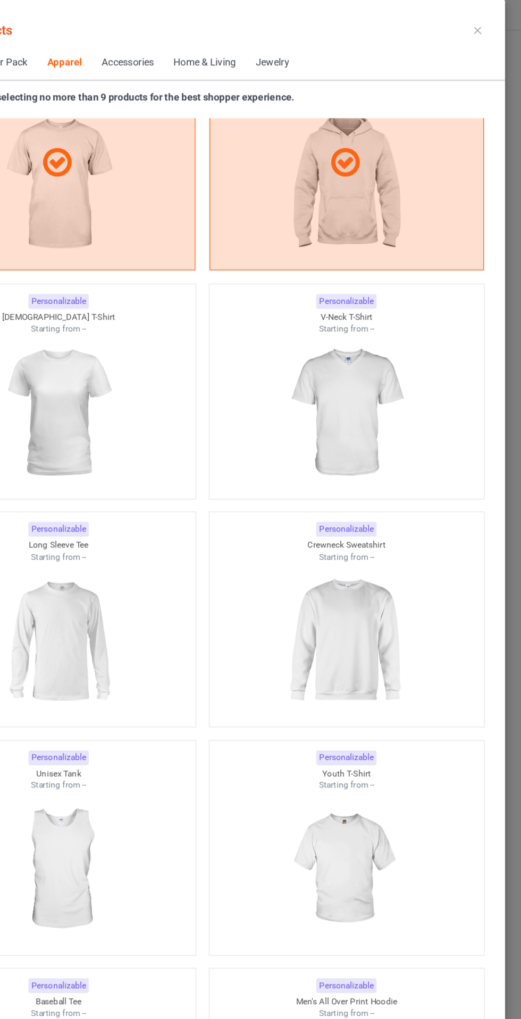
click at [398, 638] on img at bounding box center [368, 666] width 95 height 119
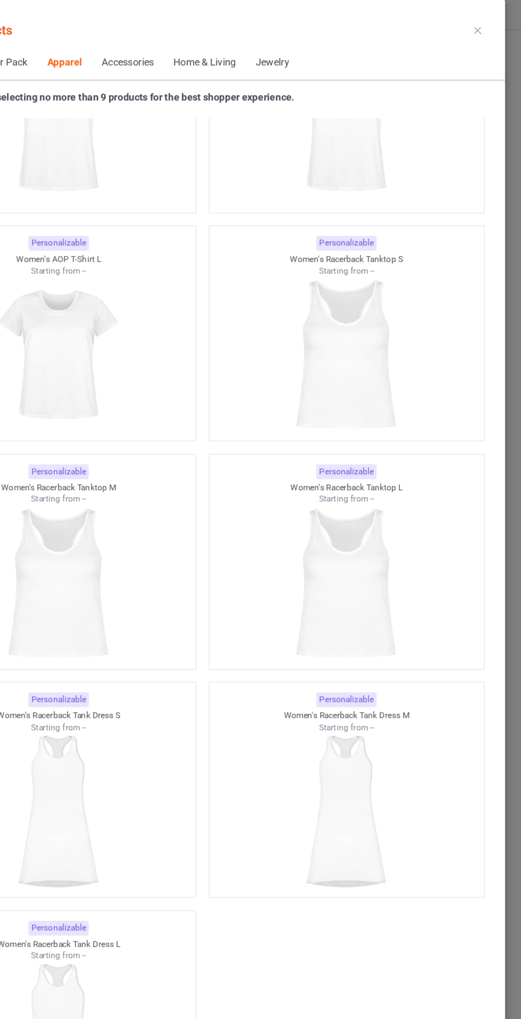
scroll to position [74, 0]
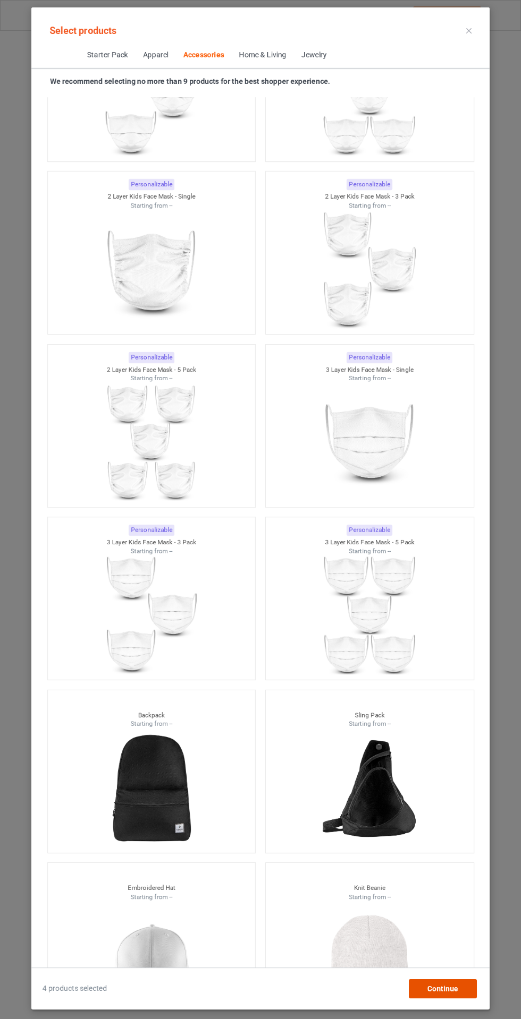
click at [441, 991] on span "Continue" at bounding box center [442, 989] width 31 height 8
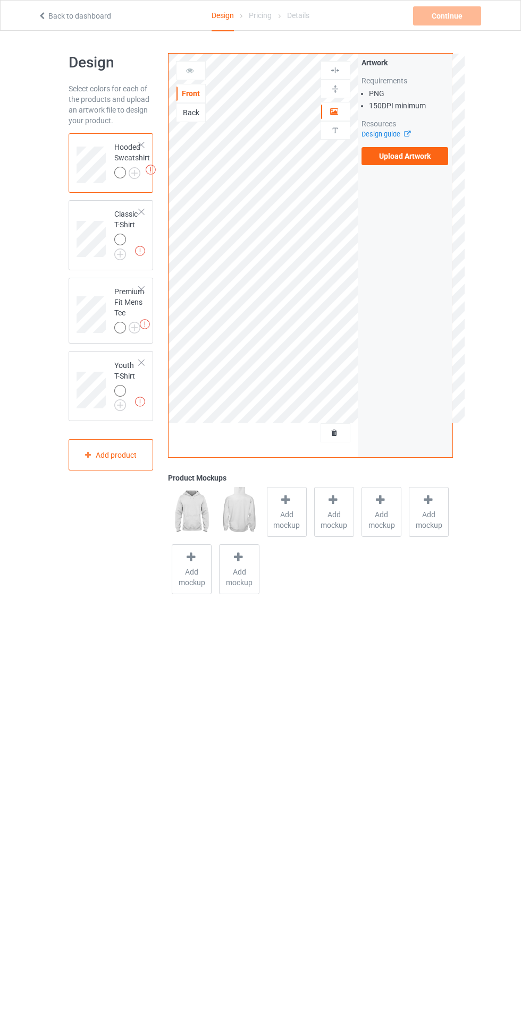
click at [380, 161] on label "Upload Artwork" at bounding box center [404, 156] width 87 height 18
click at [0, 0] on input "Upload Artwork" at bounding box center [0, 0] width 0 height 0
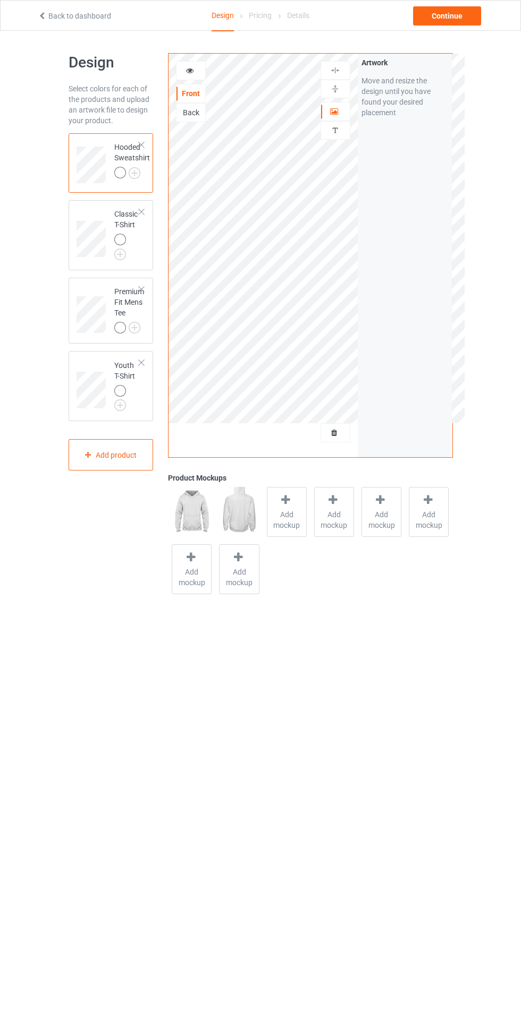
click at [193, 120] on div "Back" at bounding box center [191, 112] width 30 height 19
click at [204, 113] on div "Back" at bounding box center [190, 112] width 29 height 11
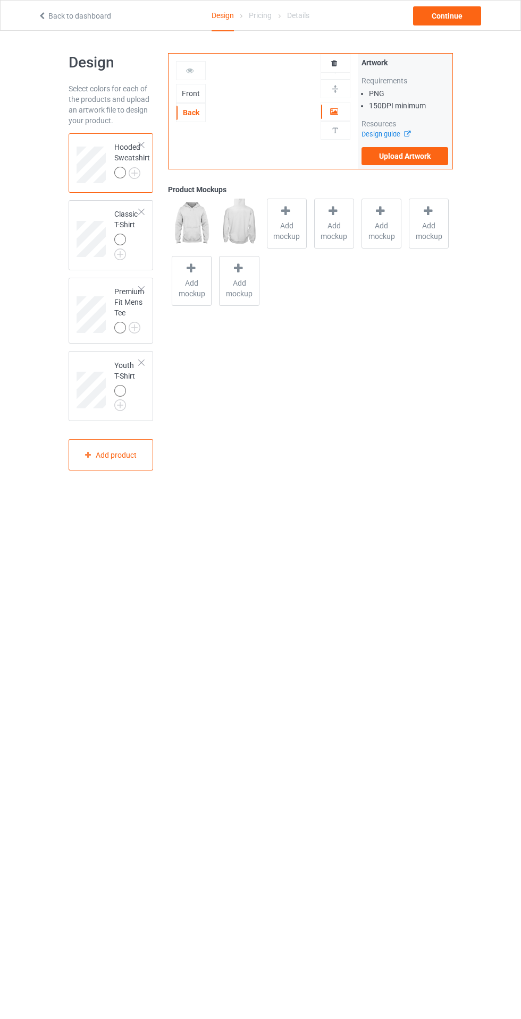
click at [427, 164] on label "Upload Artwork" at bounding box center [404, 156] width 87 height 18
click at [0, 0] on input "Upload Artwork" at bounding box center [0, 0] width 0 height 0
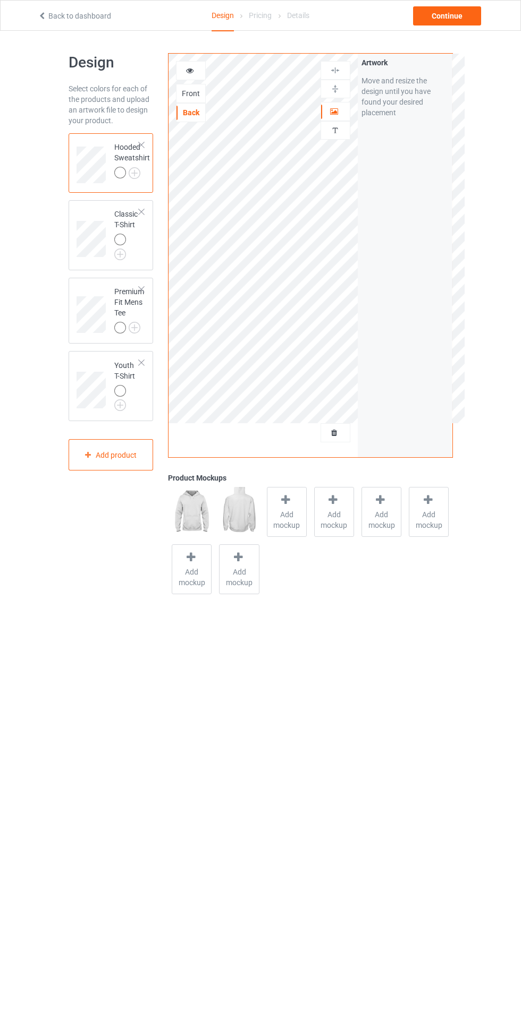
click at [0, 0] on img at bounding box center [0, 0] width 0 height 0
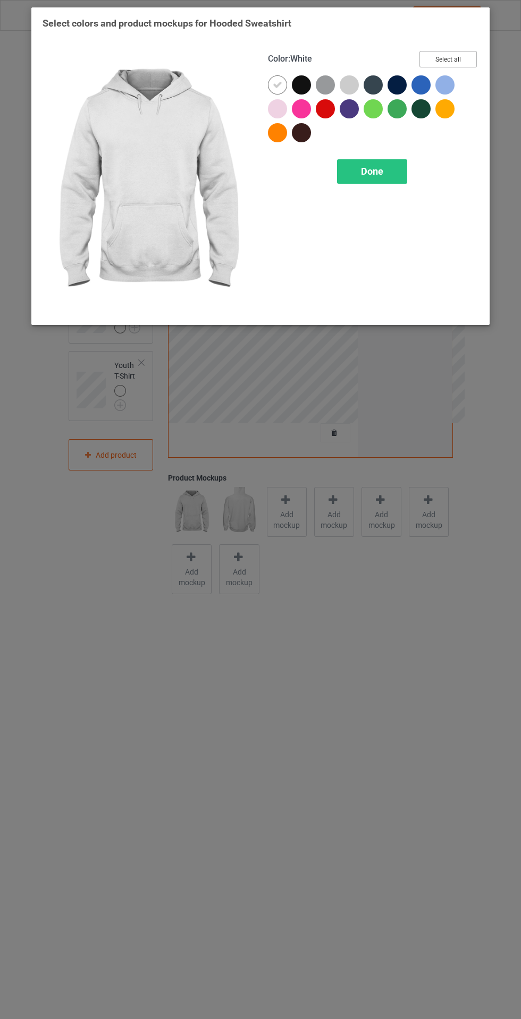
click at [472, 59] on button "Select all" at bounding box center [447, 59] width 57 height 16
click at [277, 84] on icon at bounding box center [277, 85] width 10 height 10
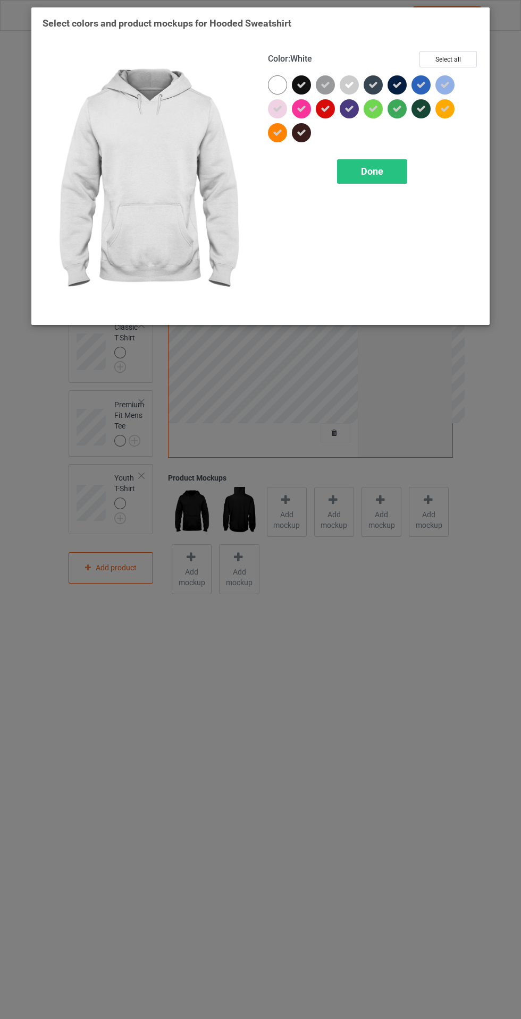
click at [373, 170] on span "Done" at bounding box center [372, 171] width 22 height 11
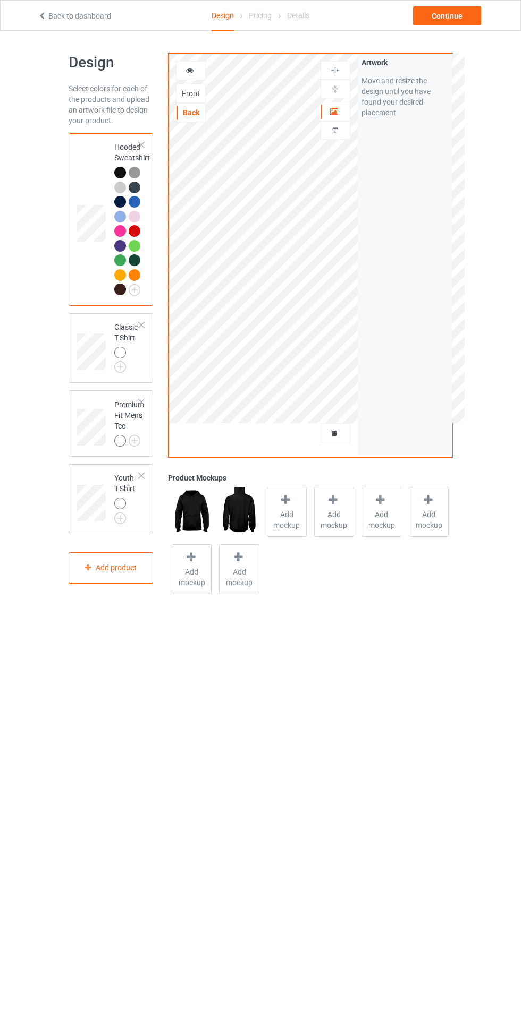
click at [291, 500] on icon at bounding box center [285, 499] width 13 height 11
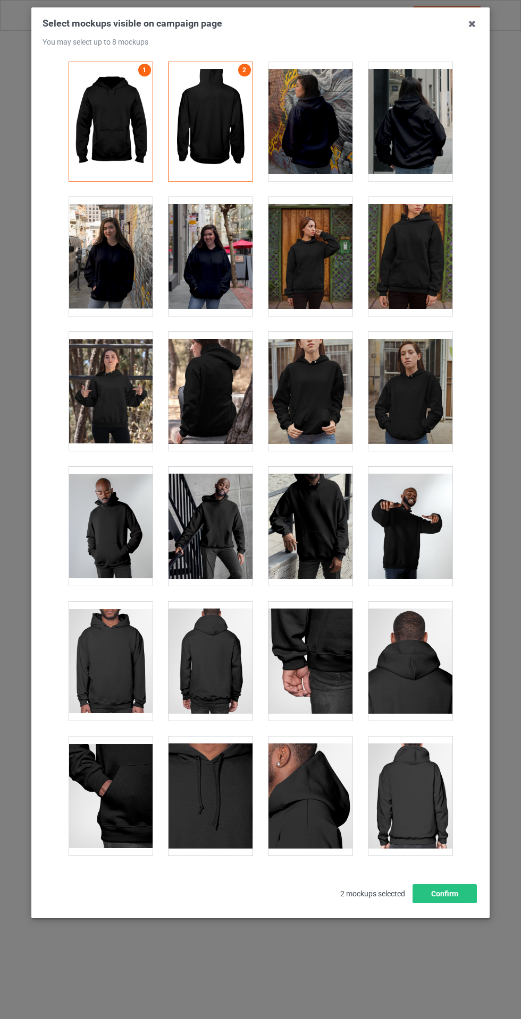
click at [316, 124] on div at bounding box center [310, 121] width 84 height 119
click at [434, 147] on div at bounding box center [410, 121] width 84 height 119
click at [216, 260] on div at bounding box center [210, 256] width 84 height 119
click at [118, 283] on div at bounding box center [111, 256] width 84 height 119
click at [112, 403] on div at bounding box center [111, 391] width 84 height 119
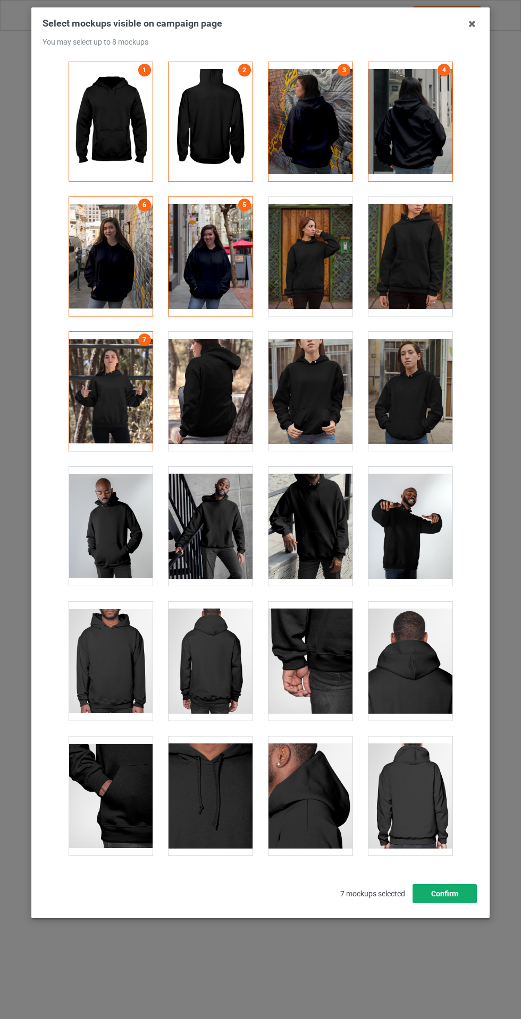
click at [462, 903] on button "Confirm" at bounding box center [444, 893] width 64 height 19
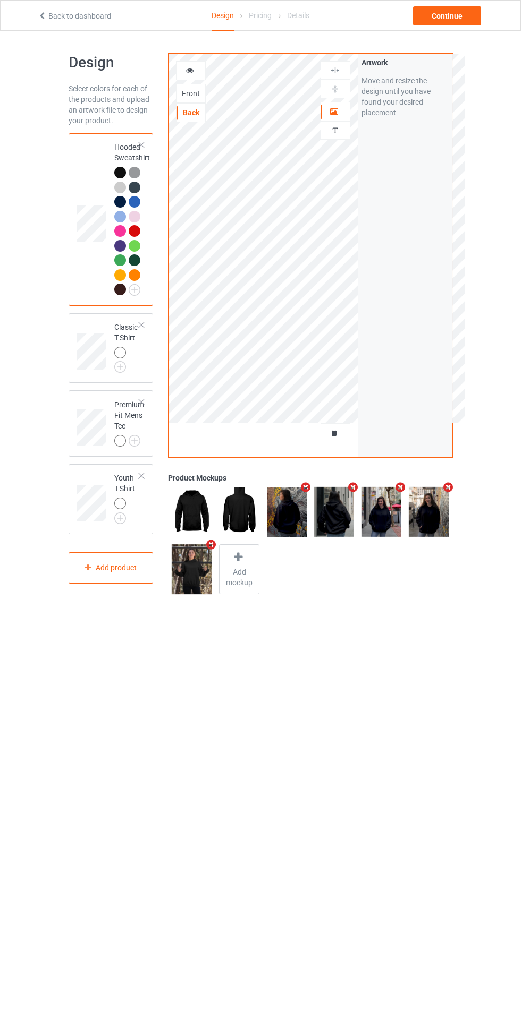
click at [107, 394] on div "Premium Fit Mens Tee" at bounding box center [111, 423] width 85 height 66
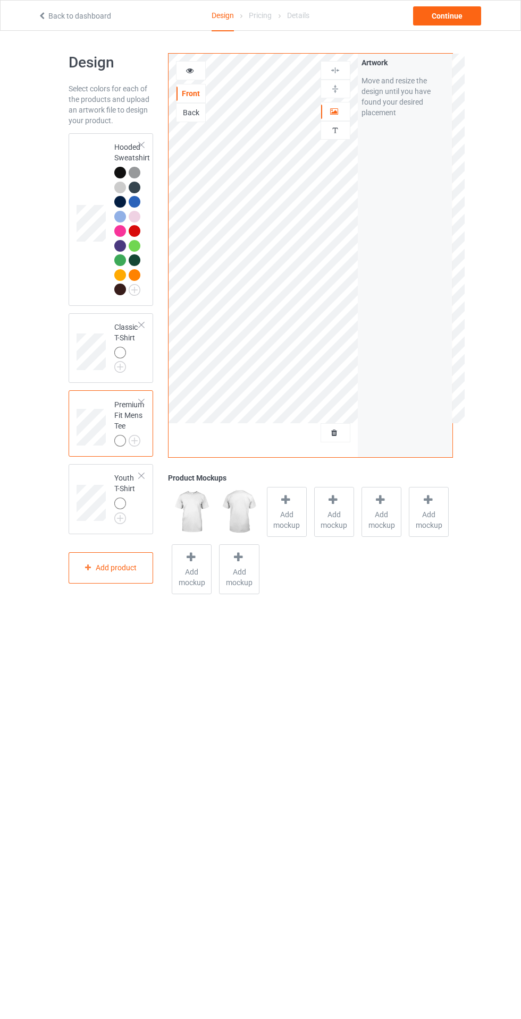
click at [0, 0] on img at bounding box center [0, 0] width 0 height 0
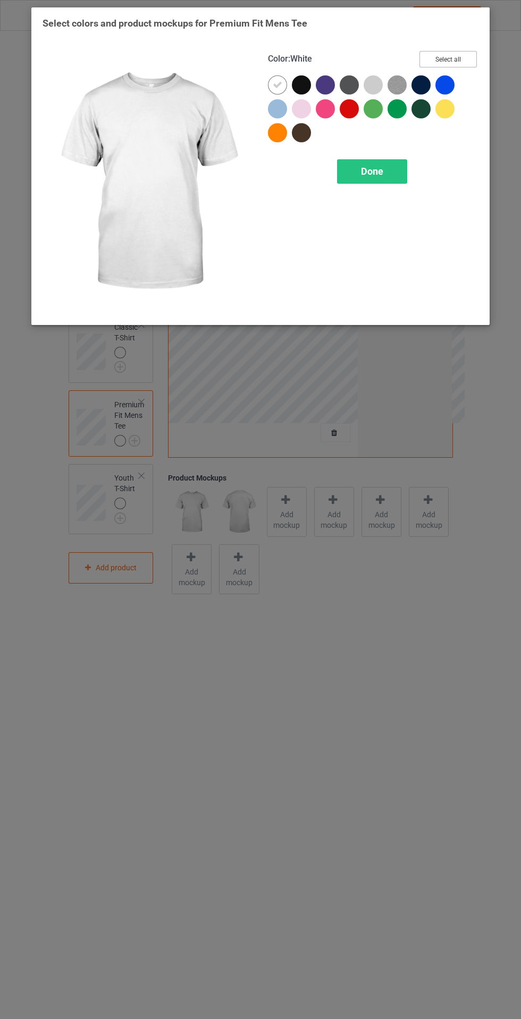
click at [459, 65] on button "Select all" at bounding box center [447, 59] width 57 height 16
click at [278, 87] on icon at bounding box center [277, 85] width 10 height 10
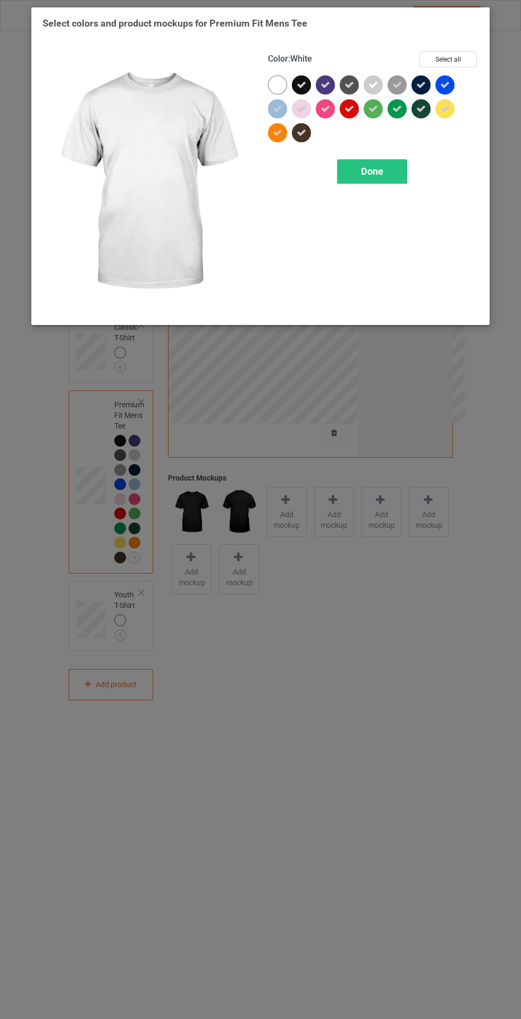
click at [353, 174] on div "Done" at bounding box center [372, 171] width 70 height 24
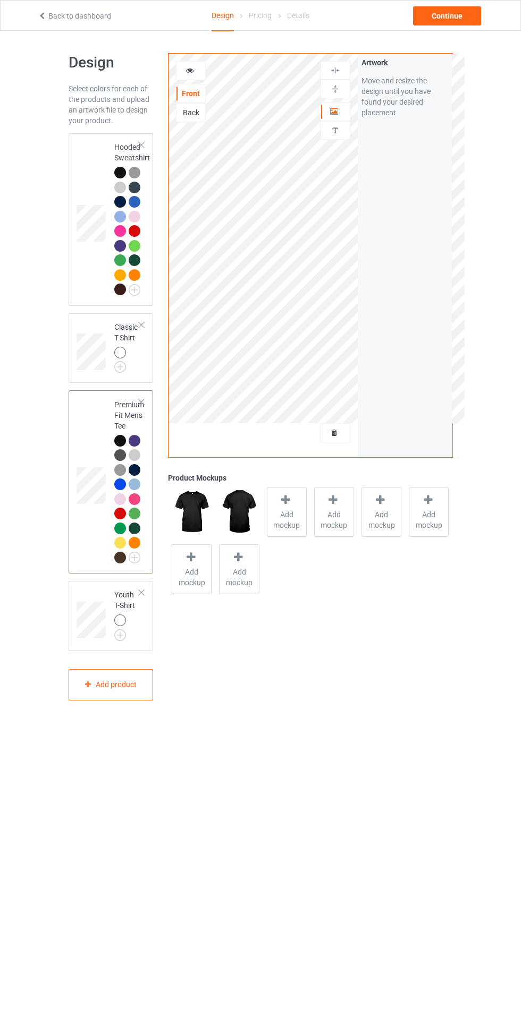
click at [303, 525] on span "Add mockup" at bounding box center [286, 519] width 39 height 21
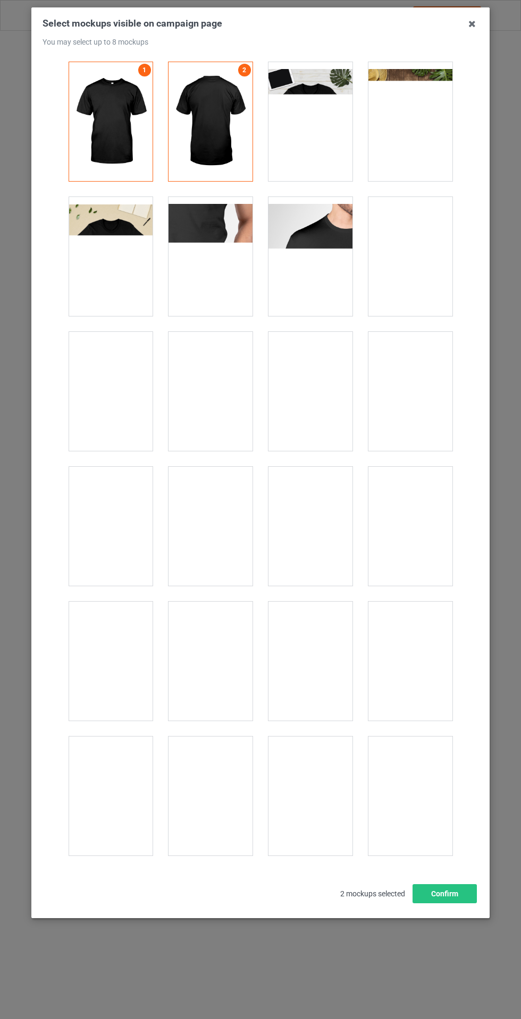
click at [332, 132] on div at bounding box center [310, 121] width 84 height 119
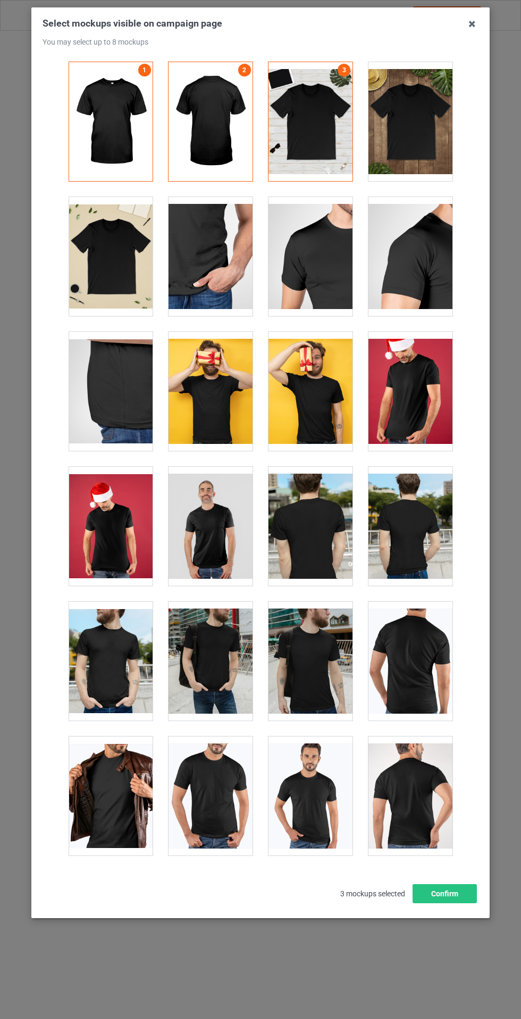
click at [235, 395] on div at bounding box center [210, 391] width 84 height 119
click at [326, 525] on div at bounding box center [310, 526] width 84 height 119
click at [410, 506] on div at bounding box center [410, 526] width 84 height 119
click at [420, 664] on div at bounding box center [410, 661] width 84 height 119
click at [317, 801] on div at bounding box center [310, 796] width 84 height 119
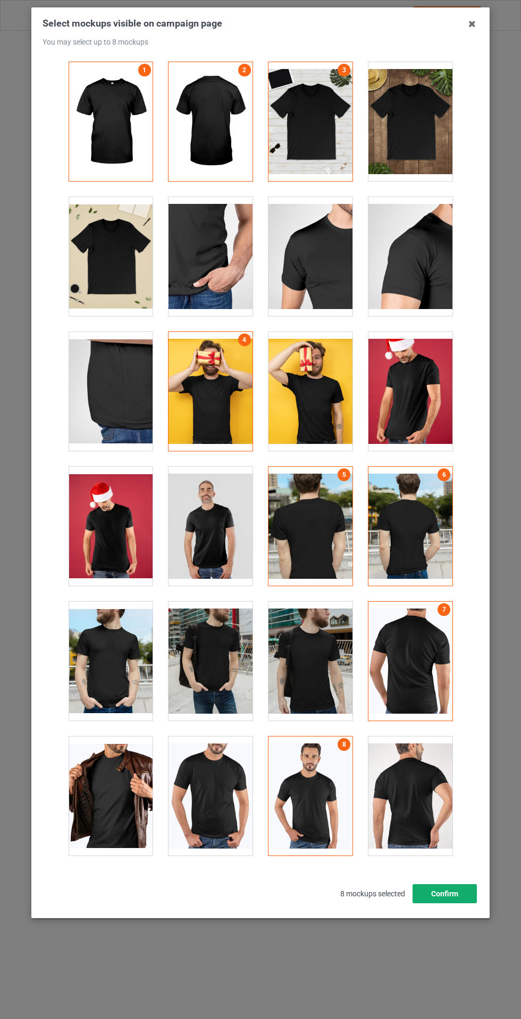
click at [463, 903] on button "Confirm" at bounding box center [444, 893] width 64 height 19
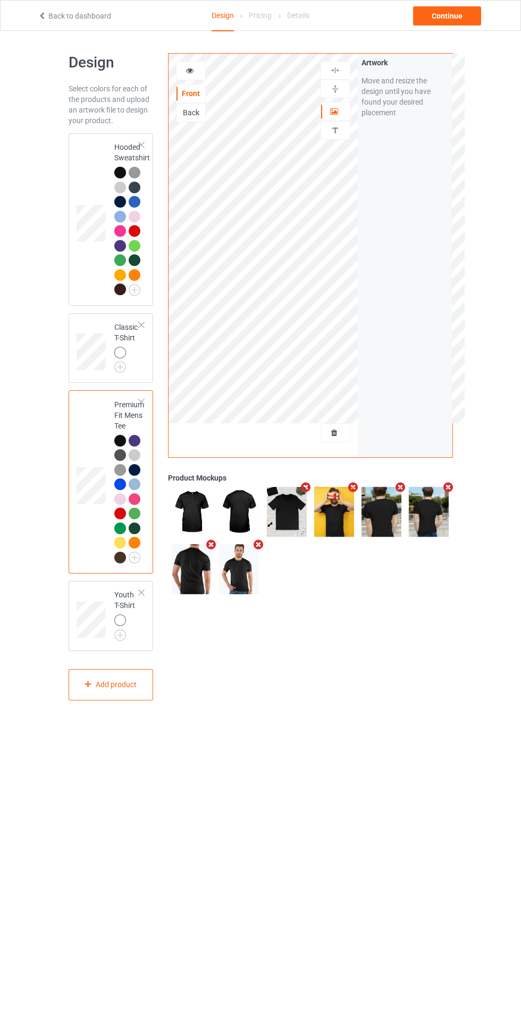
click at [121, 395] on td "Premium Fit Mens Tee" at bounding box center [128, 482] width 41 height 175
click at [0, 0] on img at bounding box center [0, 0] width 0 height 0
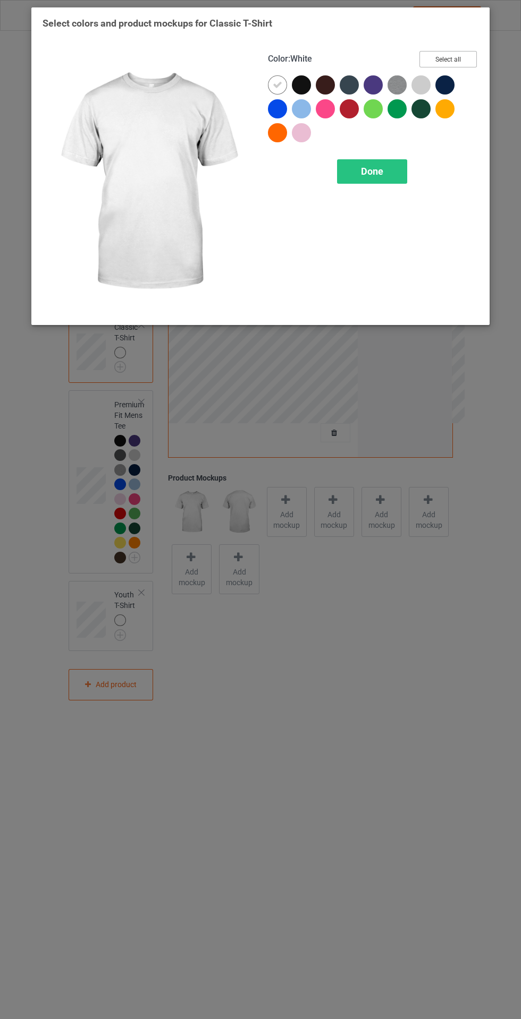
click at [444, 63] on button "Select all" at bounding box center [447, 59] width 57 height 16
click at [277, 84] on icon at bounding box center [277, 85] width 10 height 10
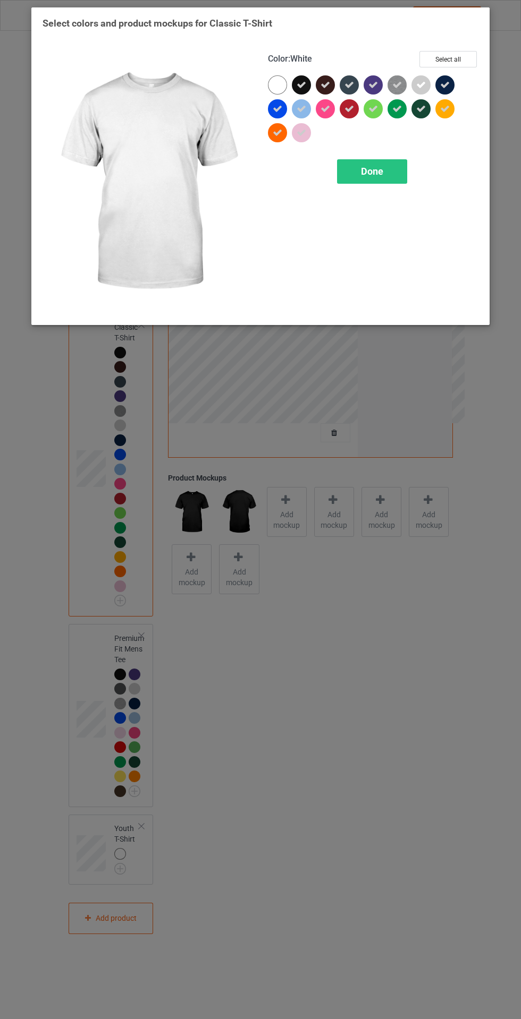
click at [371, 172] on span "Done" at bounding box center [372, 171] width 22 height 11
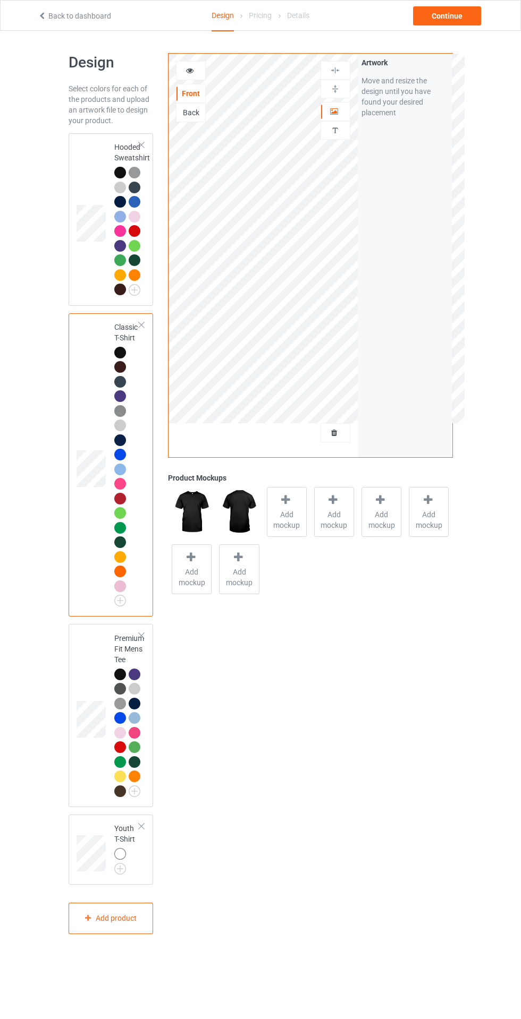
click at [285, 499] on icon at bounding box center [285, 499] width 13 height 11
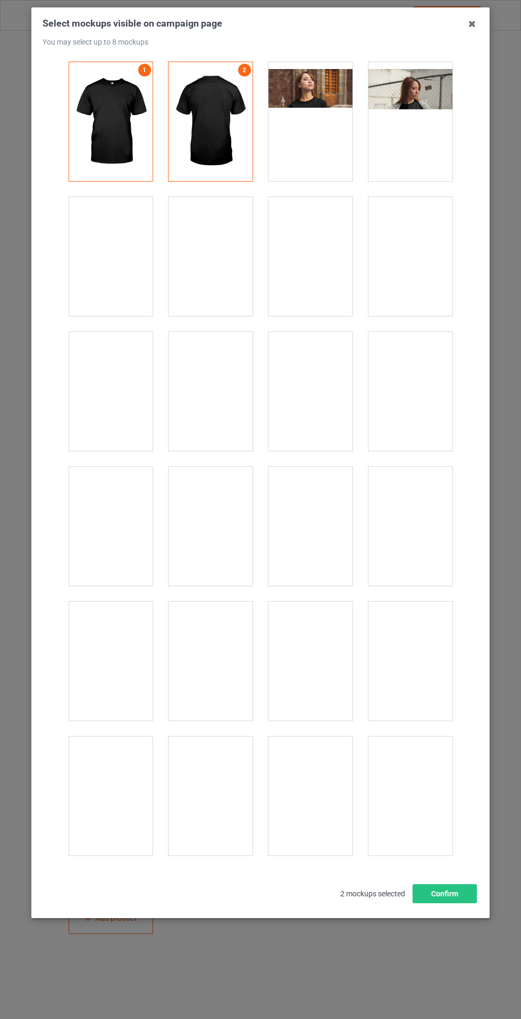
click at [324, 130] on div at bounding box center [310, 121] width 84 height 119
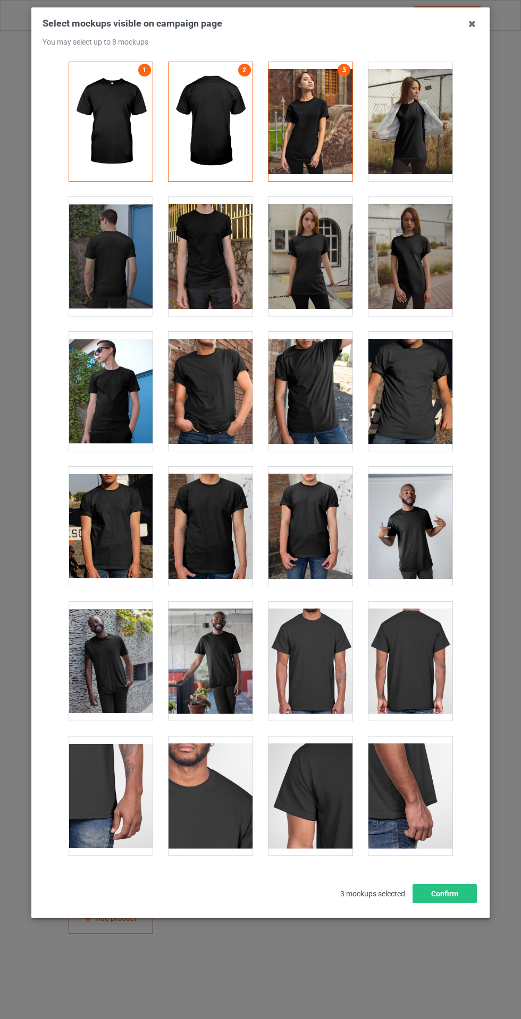
click at [88, 296] on div at bounding box center [111, 256] width 84 height 119
click at [200, 374] on div at bounding box center [210, 391] width 84 height 119
click at [427, 909] on div at bounding box center [410, 931] width 84 height 119
click at [457, 903] on button "Confirm" at bounding box center [444, 893] width 64 height 19
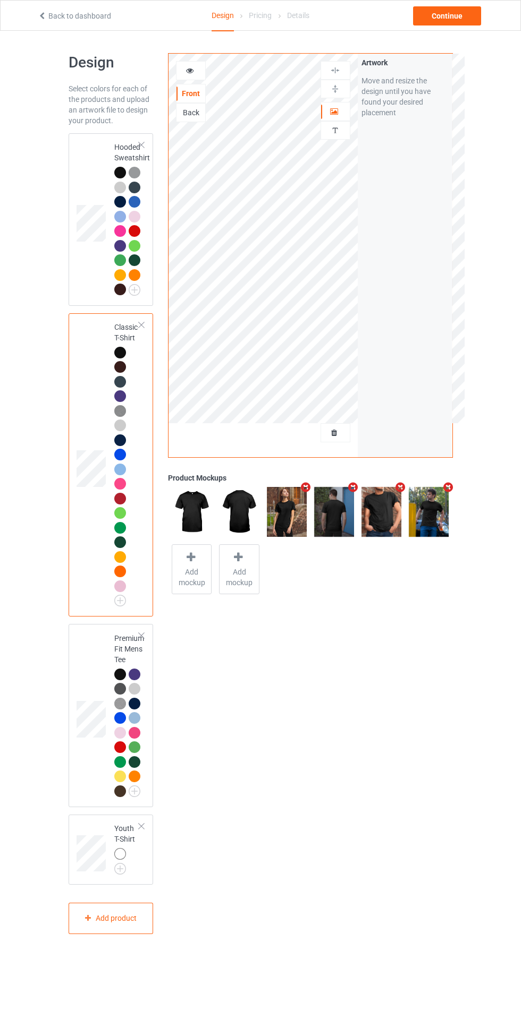
click at [0, 0] on img at bounding box center [0, 0] width 0 height 0
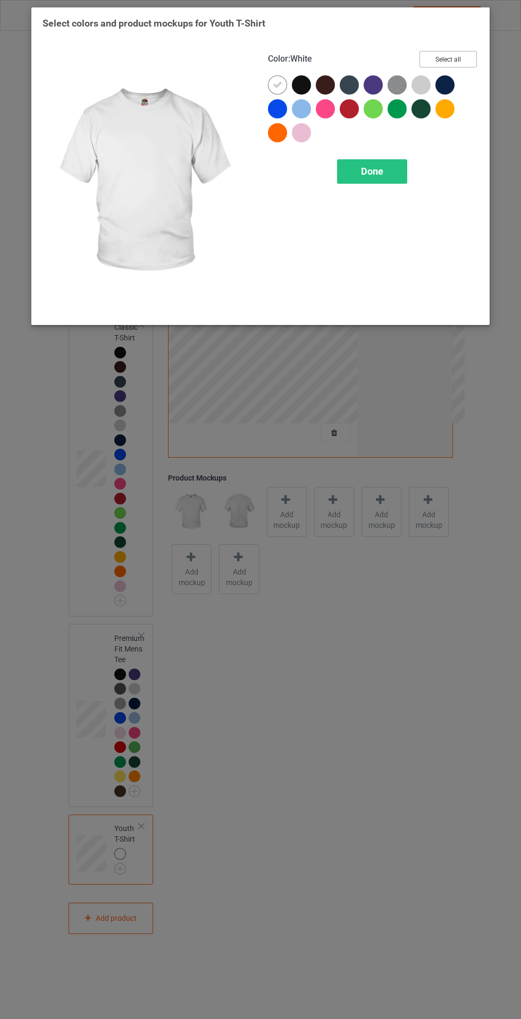
click at [468, 59] on button "Select all" at bounding box center [447, 59] width 57 height 16
click at [278, 84] on icon at bounding box center [277, 85] width 10 height 10
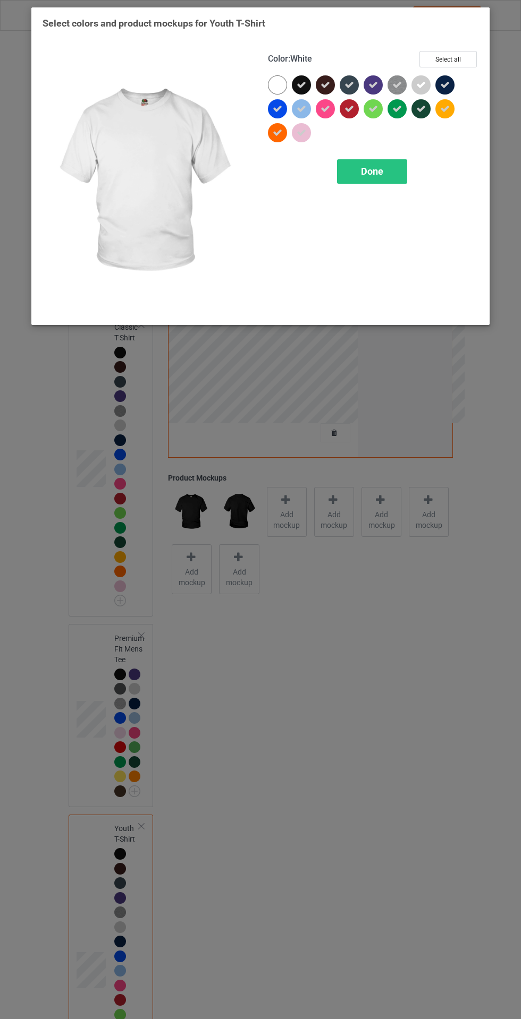
click at [378, 170] on span "Done" at bounding box center [372, 171] width 22 height 11
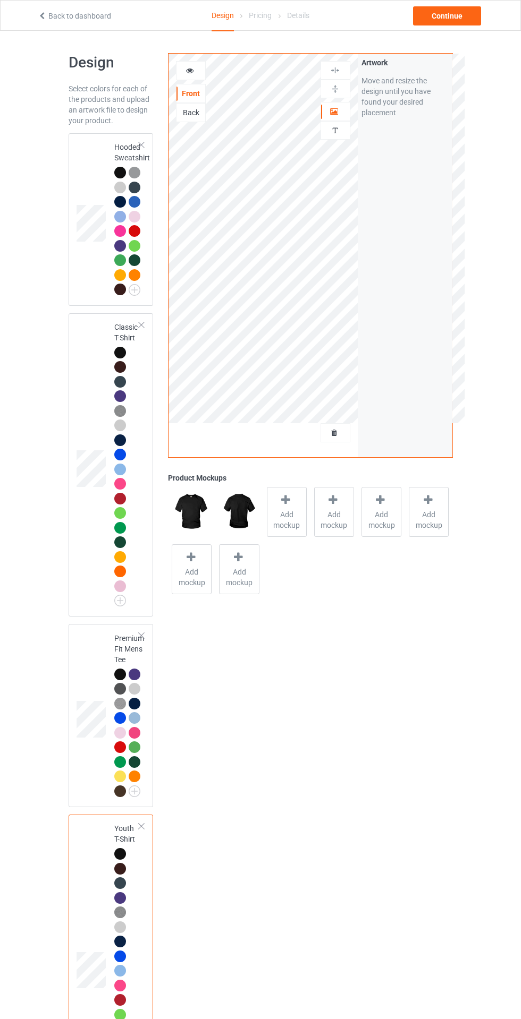
click at [286, 514] on span "Add mockup" at bounding box center [286, 519] width 39 height 21
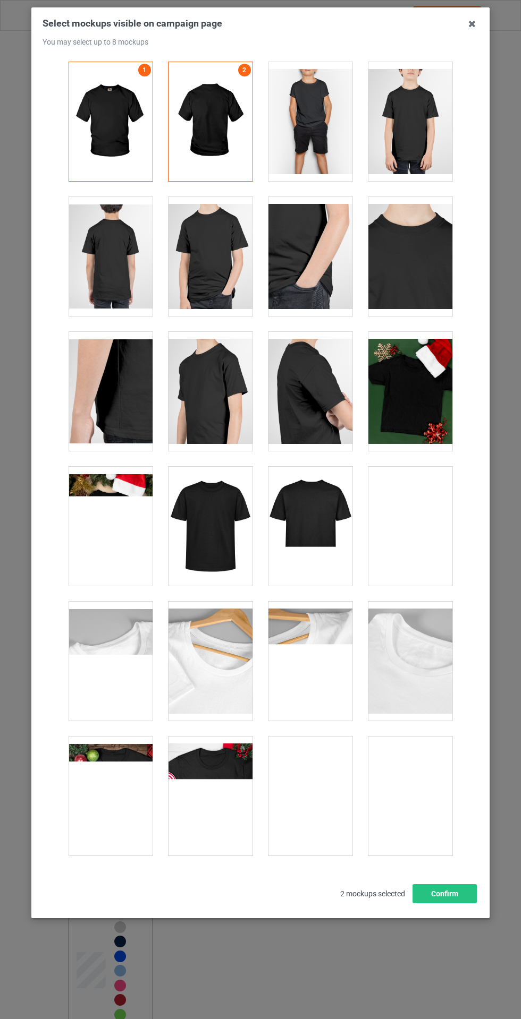
click at [445, 804] on div at bounding box center [410, 796] width 84 height 119
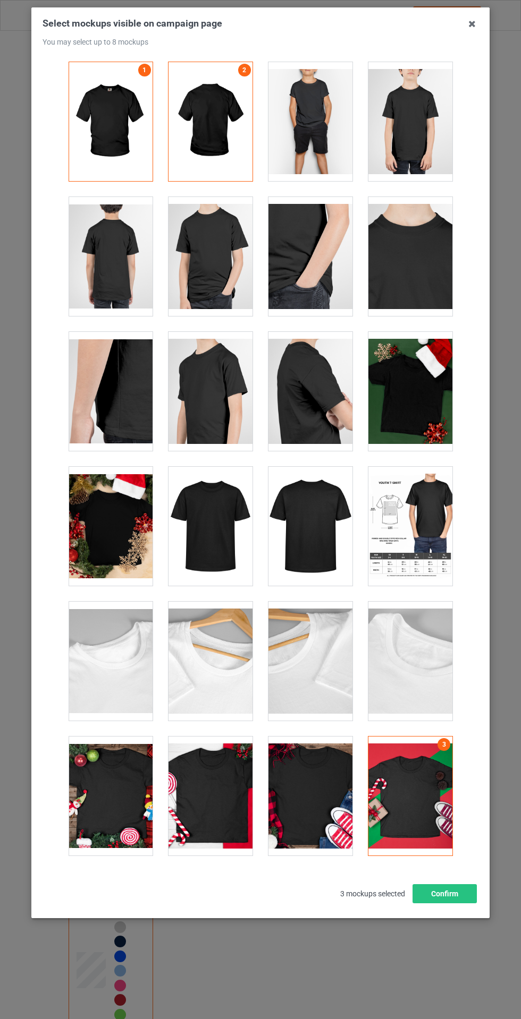
click at [216, 254] on div at bounding box center [210, 256] width 84 height 119
click at [112, 263] on div at bounding box center [111, 256] width 84 height 119
click at [472, 903] on button "Confirm" at bounding box center [444, 893] width 64 height 19
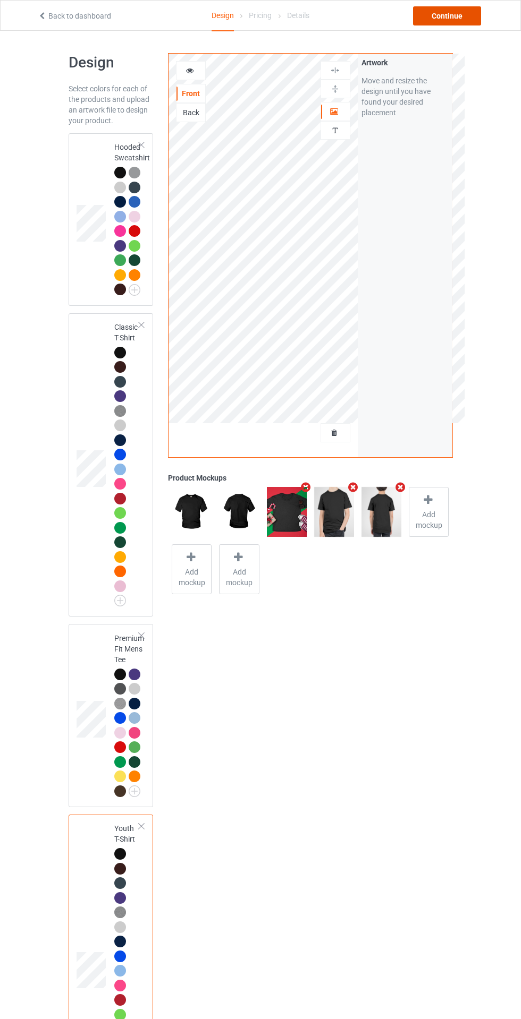
click at [453, 21] on div "Continue" at bounding box center [447, 15] width 68 height 19
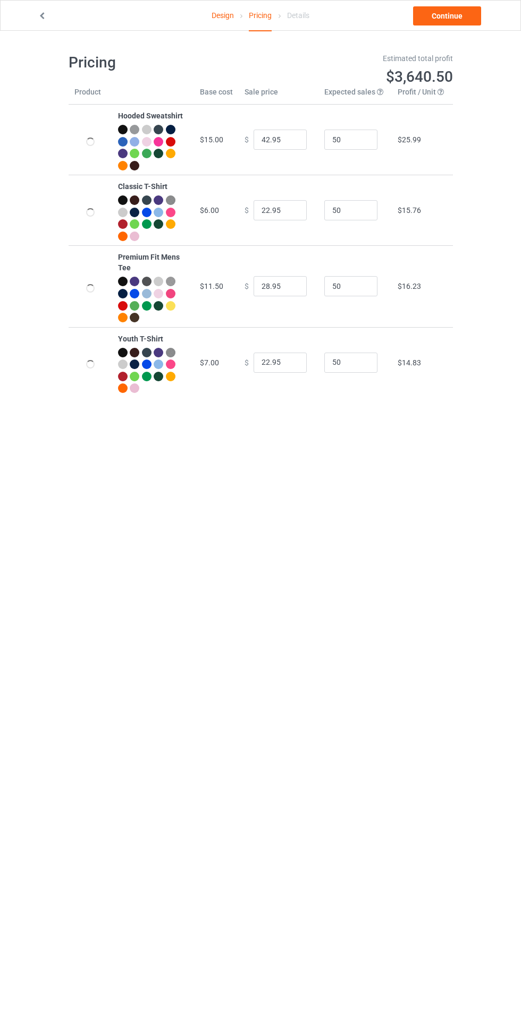
type input "46.95"
type input "26.95"
type input "32.95"
type input "26.95"
click at [459, 25] on link "Continue" at bounding box center [447, 15] width 68 height 19
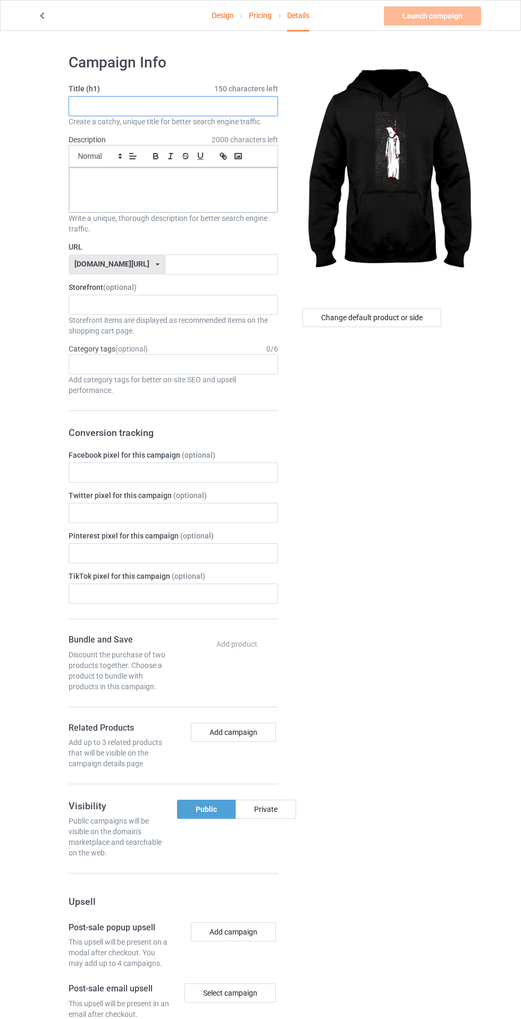
click at [217, 104] on input "text" at bounding box center [173, 106] width 209 height 20
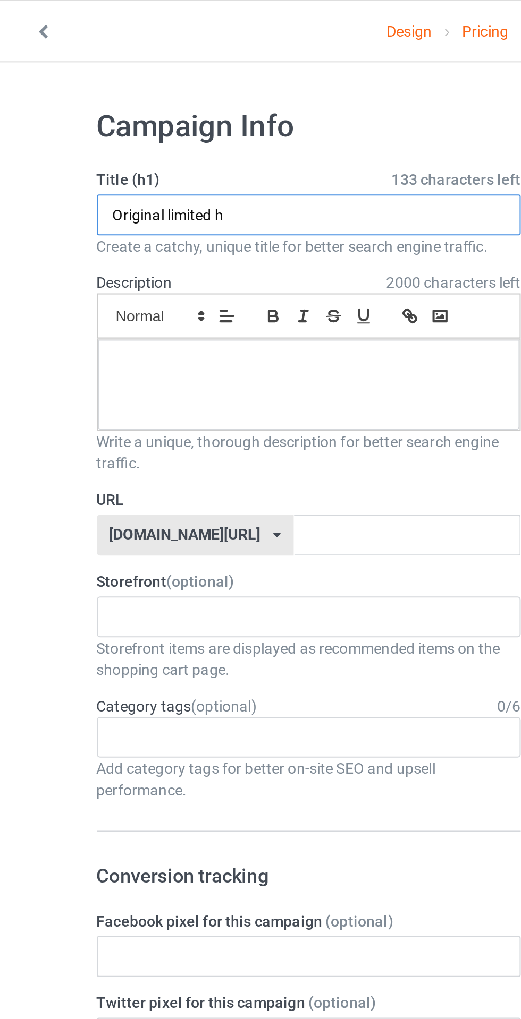
type input "Original limited h"
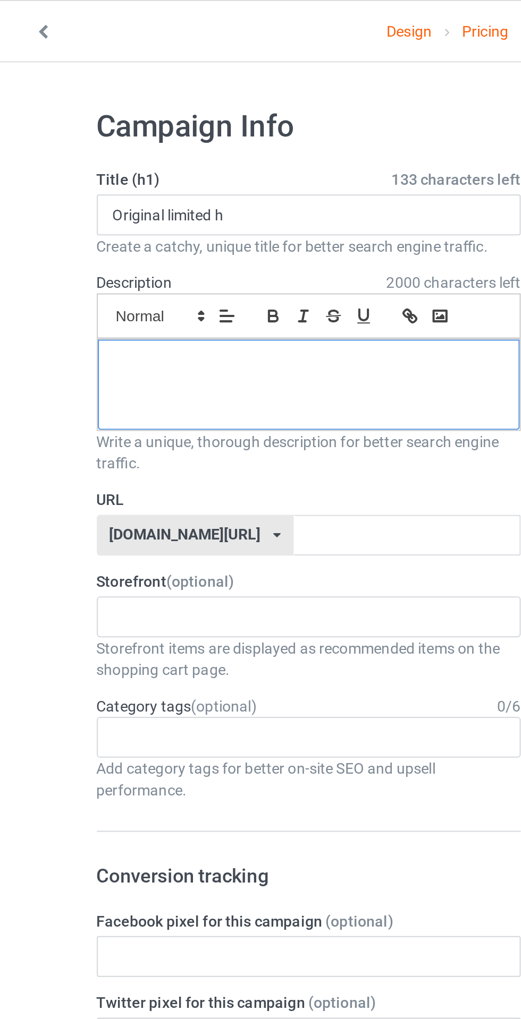
click at [91, 191] on div at bounding box center [173, 190] width 208 height 45
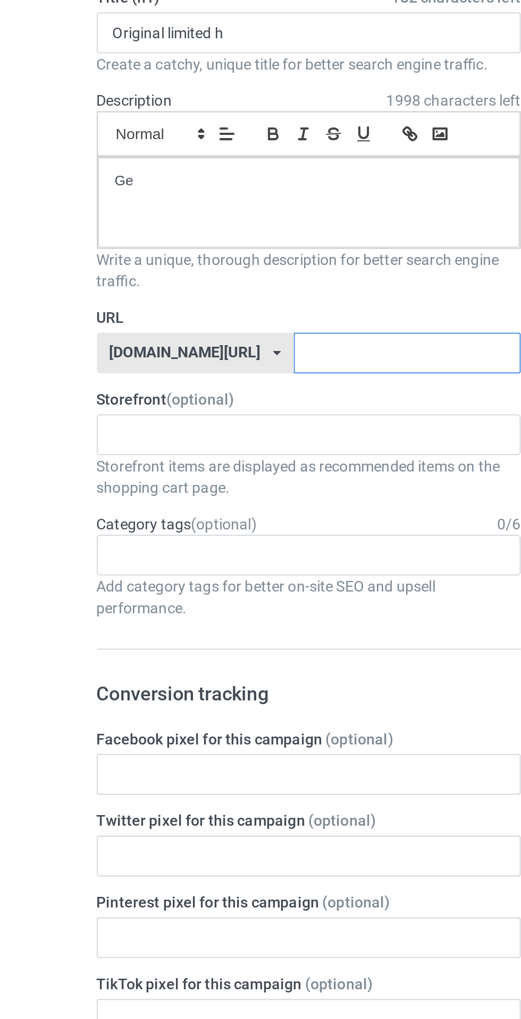
click at [214, 268] on input "text" at bounding box center [222, 264] width 112 height 20
type input "GFDGGE"
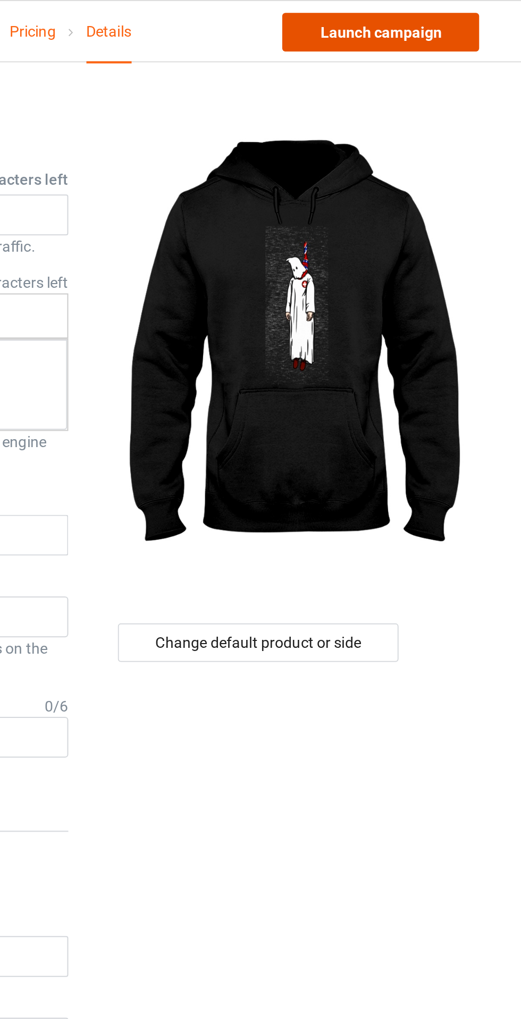
click at [462, 10] on link "Launch campaign" at bounding box center [431, 15] width 97 height 19
